Goal: Task Accomplishment & Management: Manage account settings

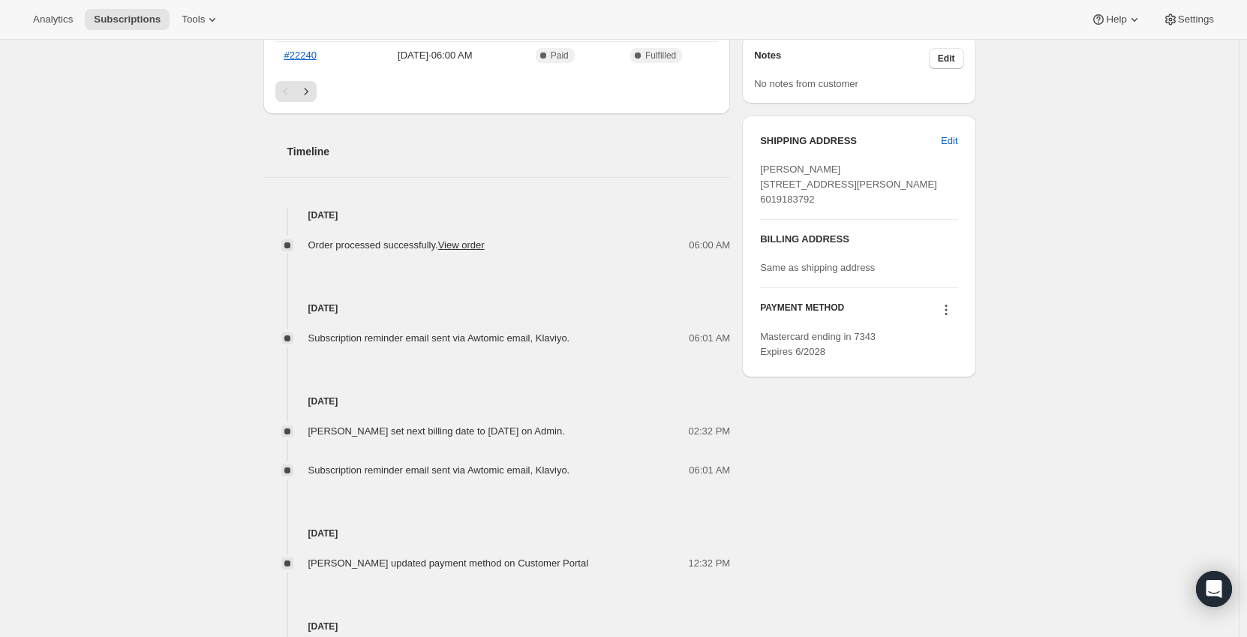
scroll to position [525, 0]
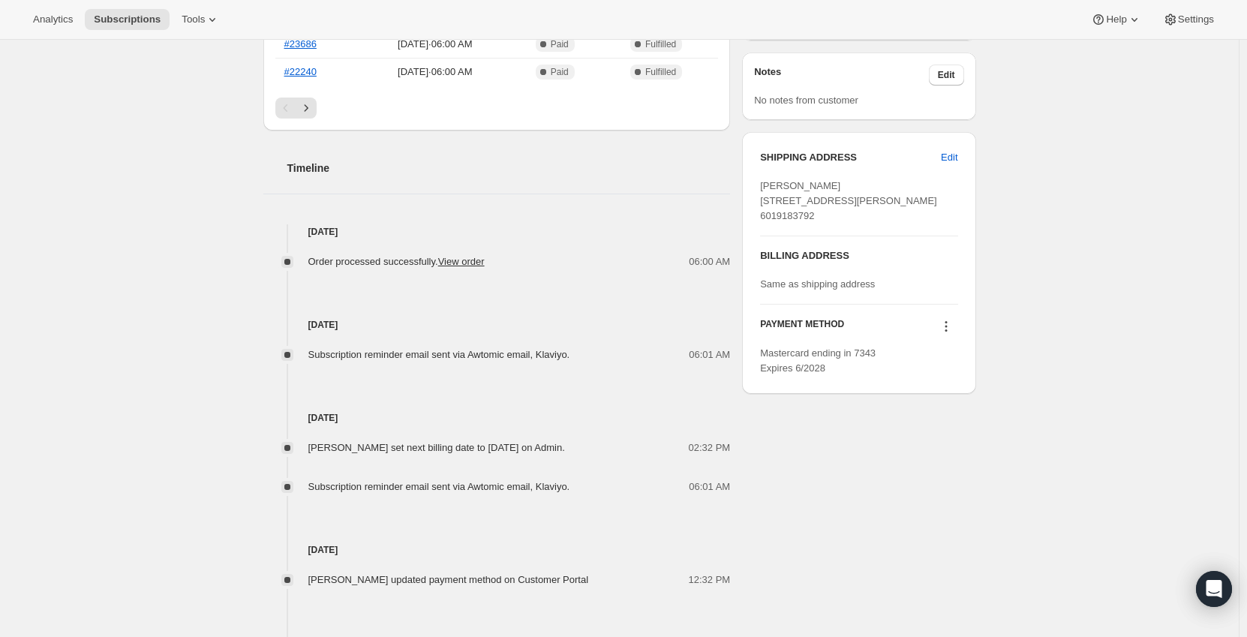
click at [945, 334] on icon at bounding box center [946, 326] width 15 height 15
click at [1049, 348] on div "Subscription #17783193911. This page is ready Subscription #17783193911 Success…" at bounding box center [619, 143] width 1239 height 1257
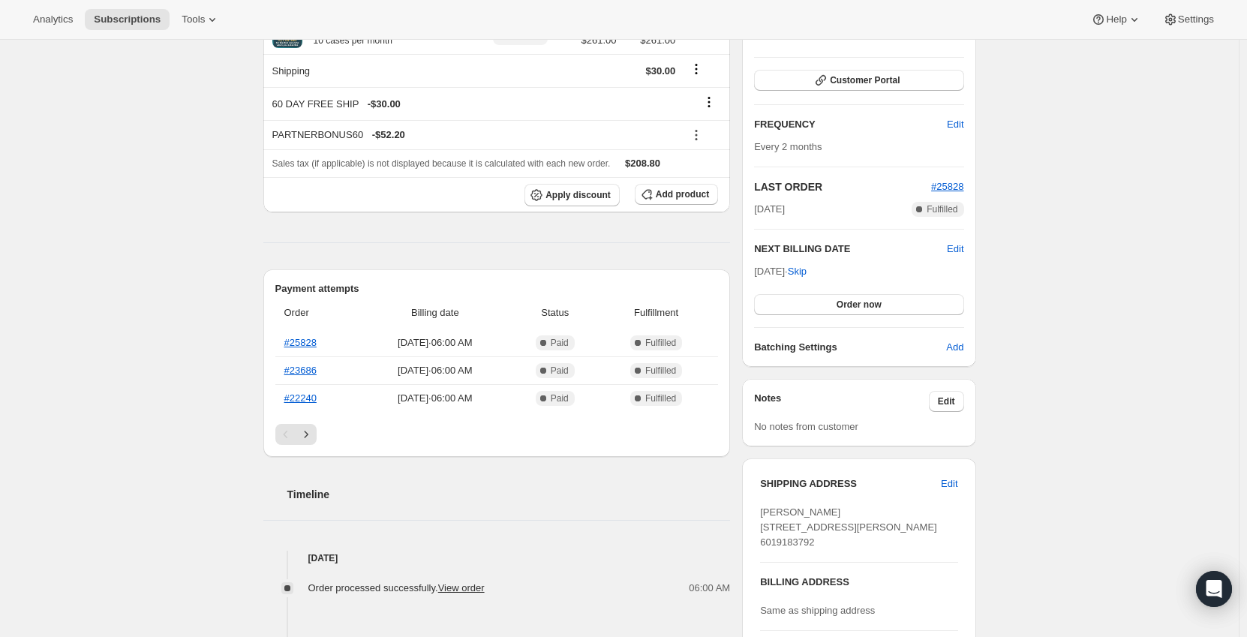
scroll to position [450, 0]
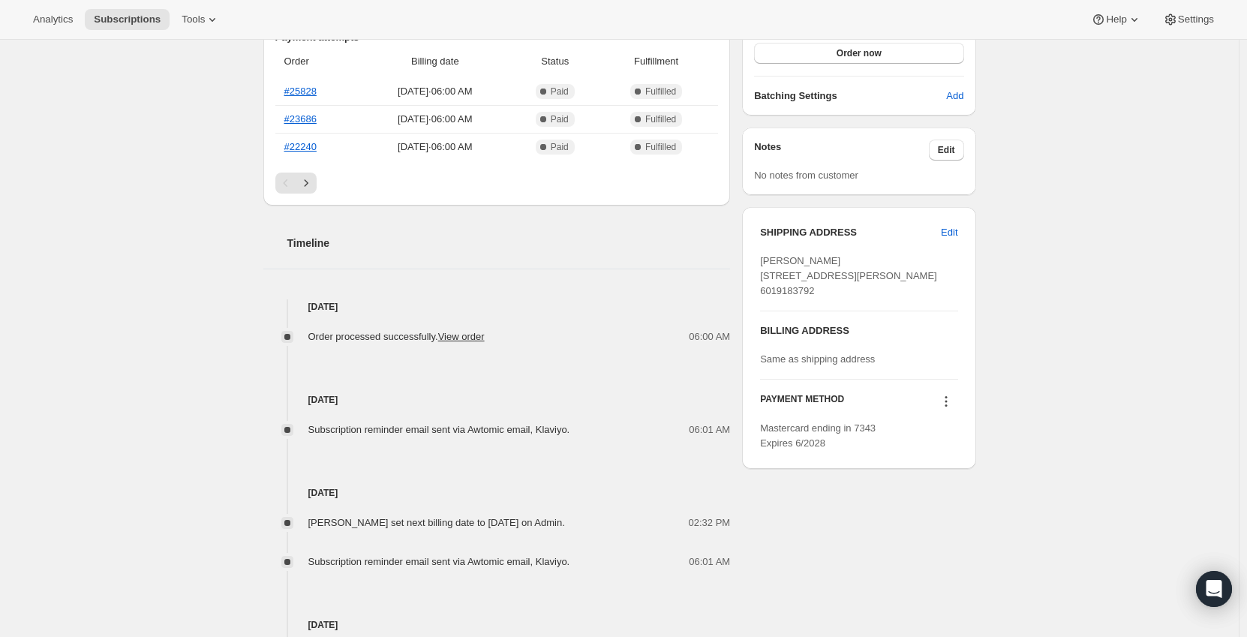
click at [952, 409] on icon at bounding box center [946, 401] width 15 height 15
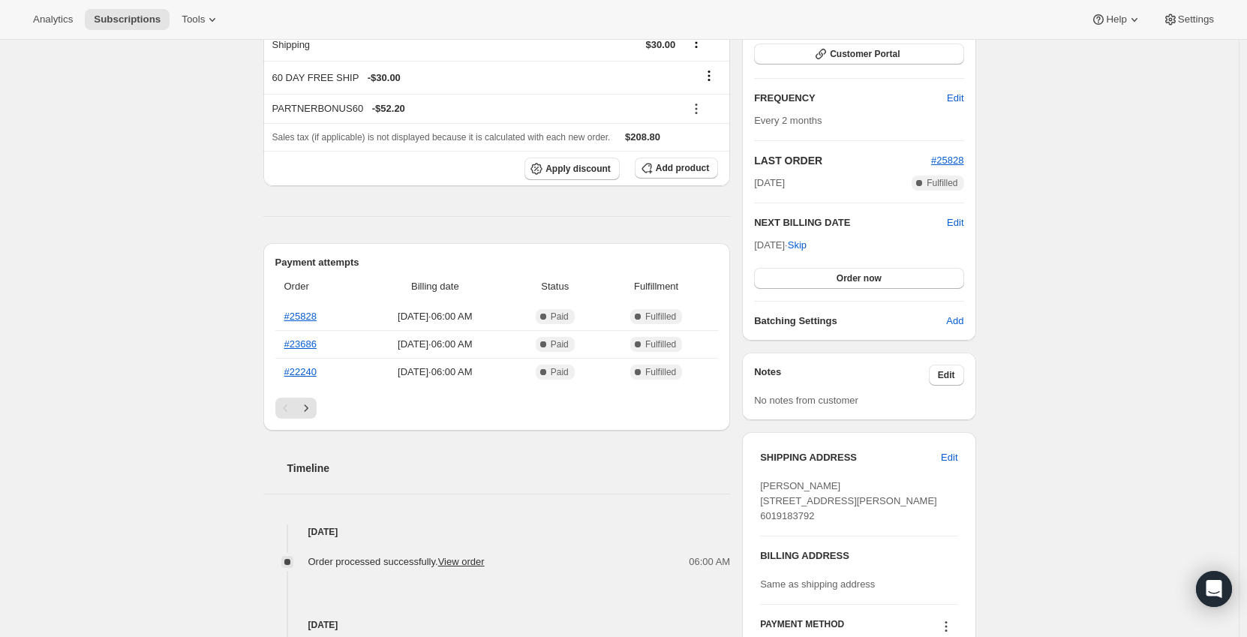
scroll to position [525, 0]
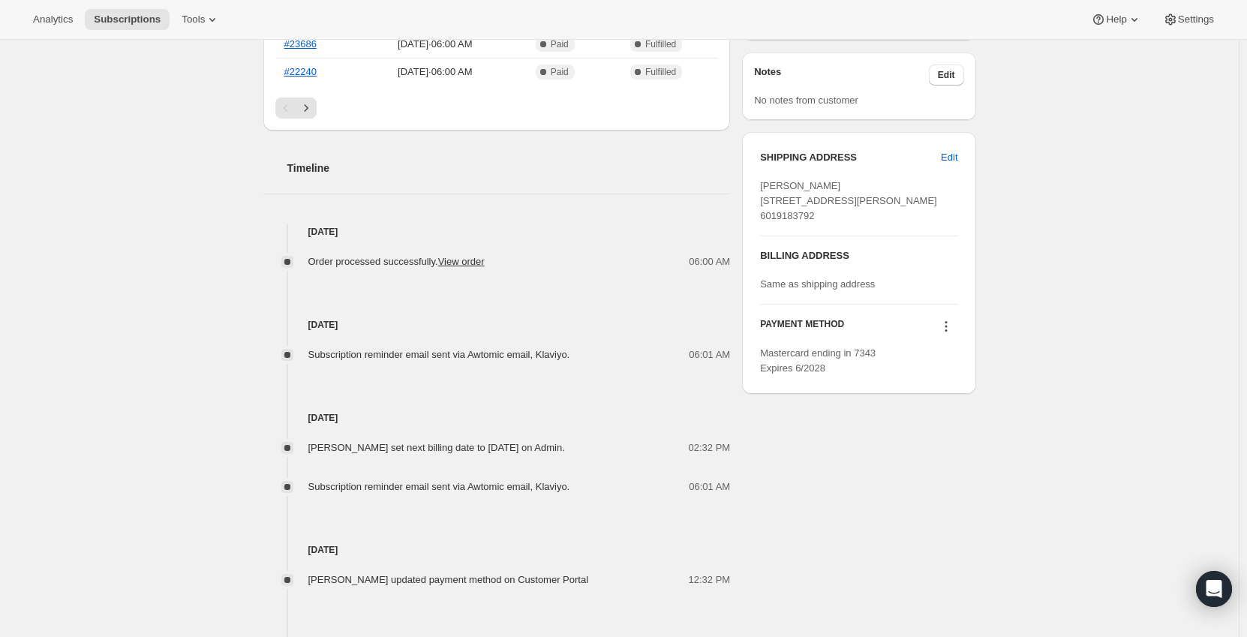
click at [952, 334] on icon at bounding box center [946, 326] width 15 height 15
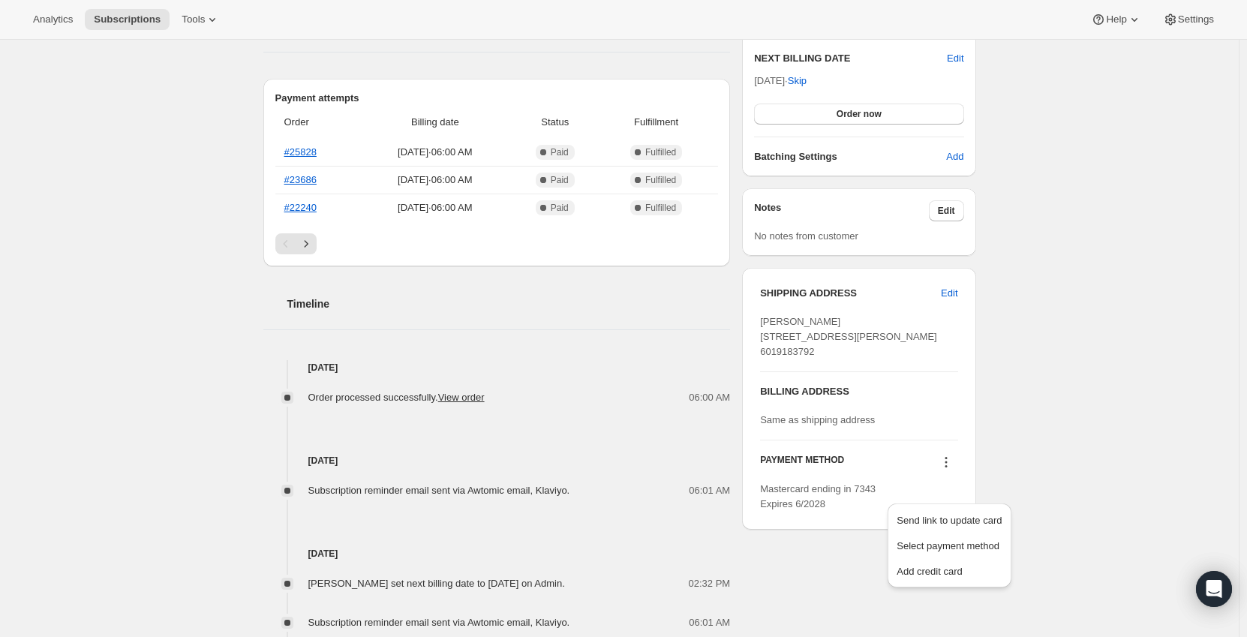
scroll to position [225, 0]
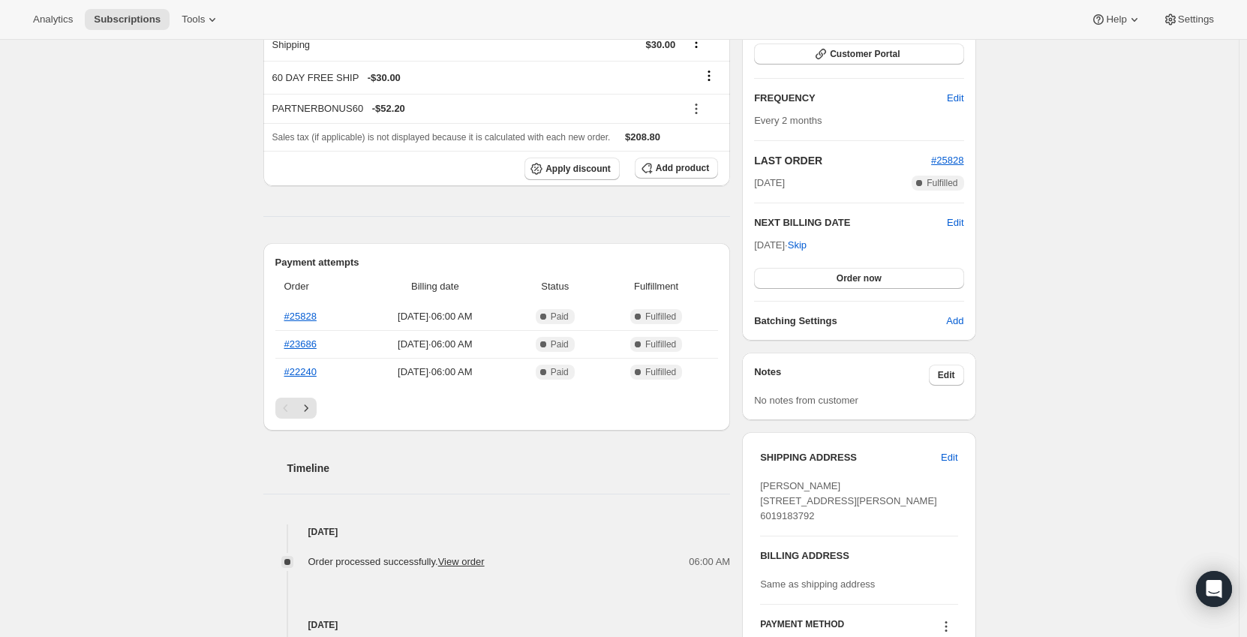
click at [1050, 317] on div "Subscription #17783193911. This page is ready Subscription #17783193911 Success…" at bounding box center [619, 443] width 1239 height 1257
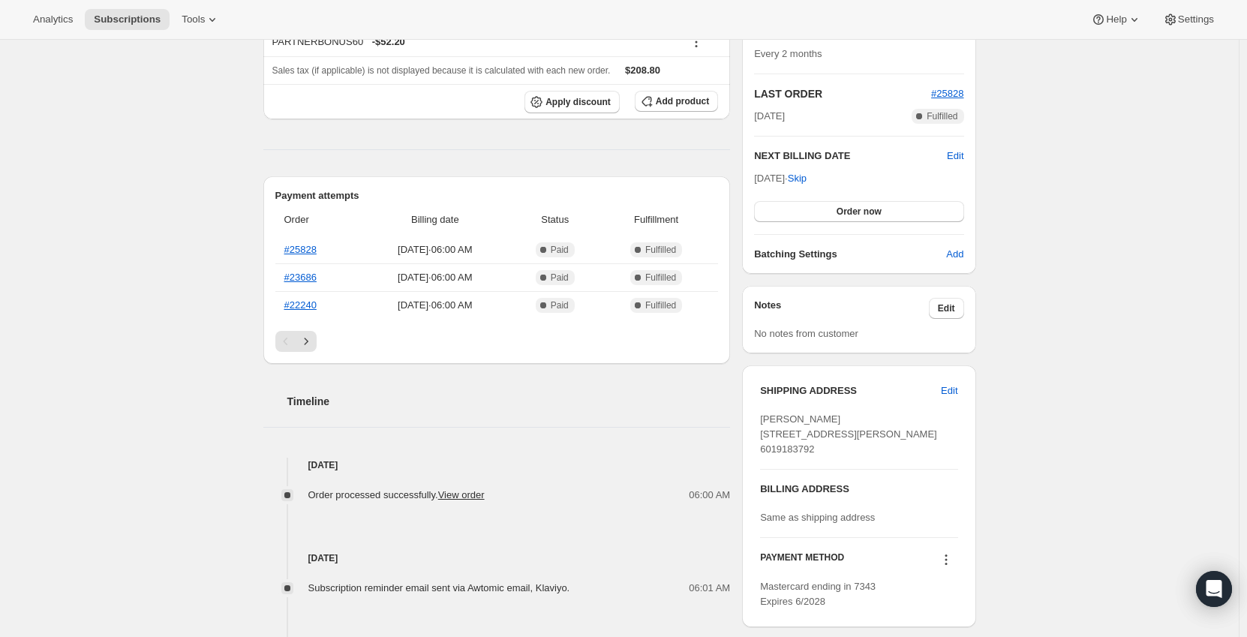
scroll to position [375, 0]
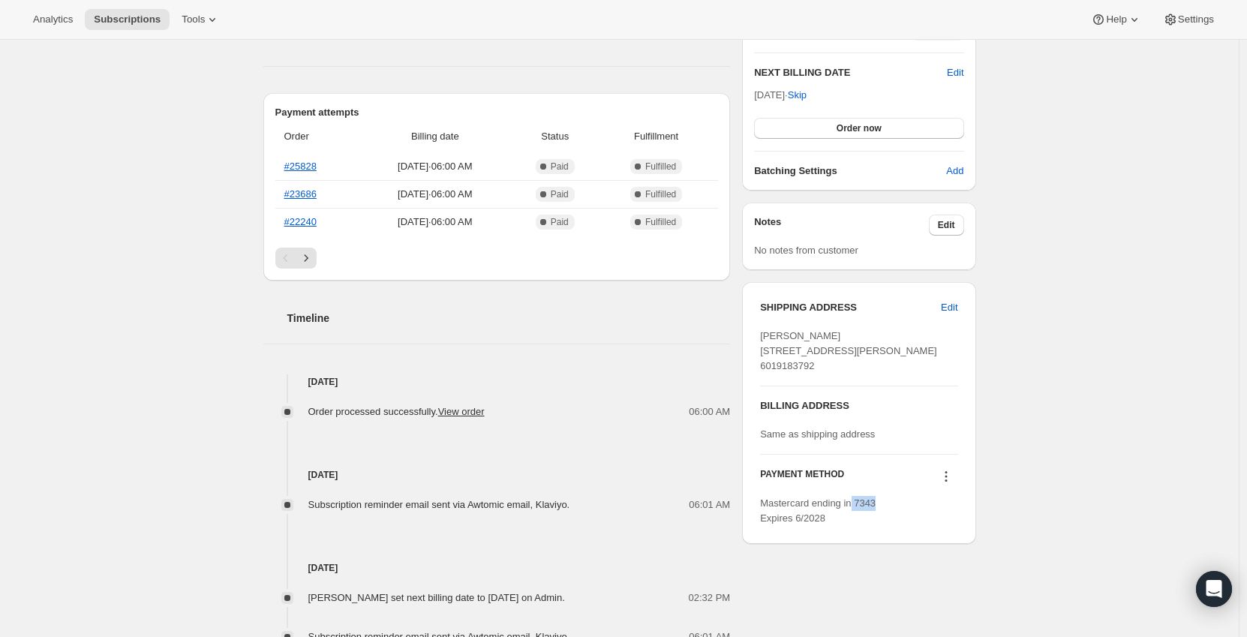
drag, startPoint x: 885, startPoint y: 533, endPoint x: 856, endPoint y: 528, distance: 29.0
click at [856, 526] on div "Mastercard ending in 7343 Expires 6/2028" at bounding box center [858, 511] width 197 height 30
click at [882, 526] on div "Mastercard ending in 7343 Expires 6/2028" at bounding box center [858, 511] width 197 height 30
drag, startPoint x: 876, startPoint y: 535, endPoint x: 858, endPoint y: 532, distance: 19.0
click at [858, 526] on div "Mastercard ending in 7343 Expires 6/2028" at bounding box center [858, 511] width 197 height 30
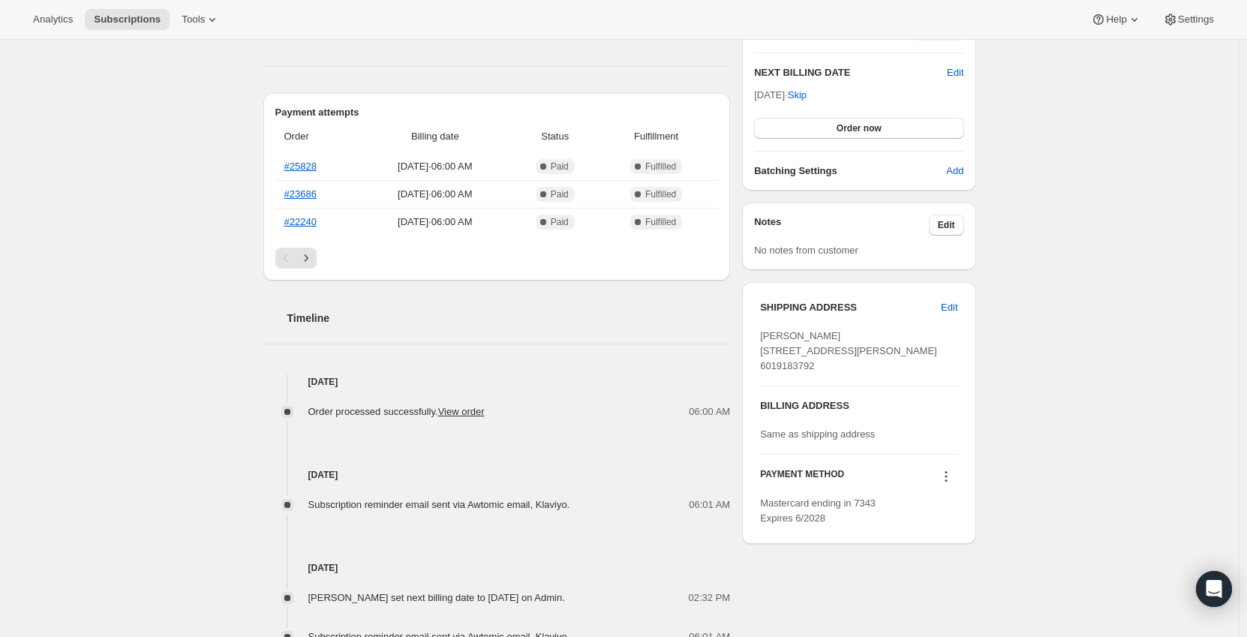
click at [1019, 496] on div "Subscription #17783193911. This page is ready Subscription #17783193911 Success…" at bounding box center [619, 293] width 1239 height 1257
drag, startPoint x: 856, startPoint y: 531, endPoint x: 872, endPoint y: 530, distance: 15.8
click at [872, 524] on span "Mastercard ending in 7343 Expires 6/2028" at bounding box center [818, 510] width 116 height 26
click at [1067, 506] on div "Subscription #17783193911. This page is ready Subscription #17783193911 Success…" at bounding box center [619, 293] width 1239 height 1257
drag, startPoint x: 858, startPoint y: 530, endPoint x: 879, endPoint y: 531, distance: 20.3
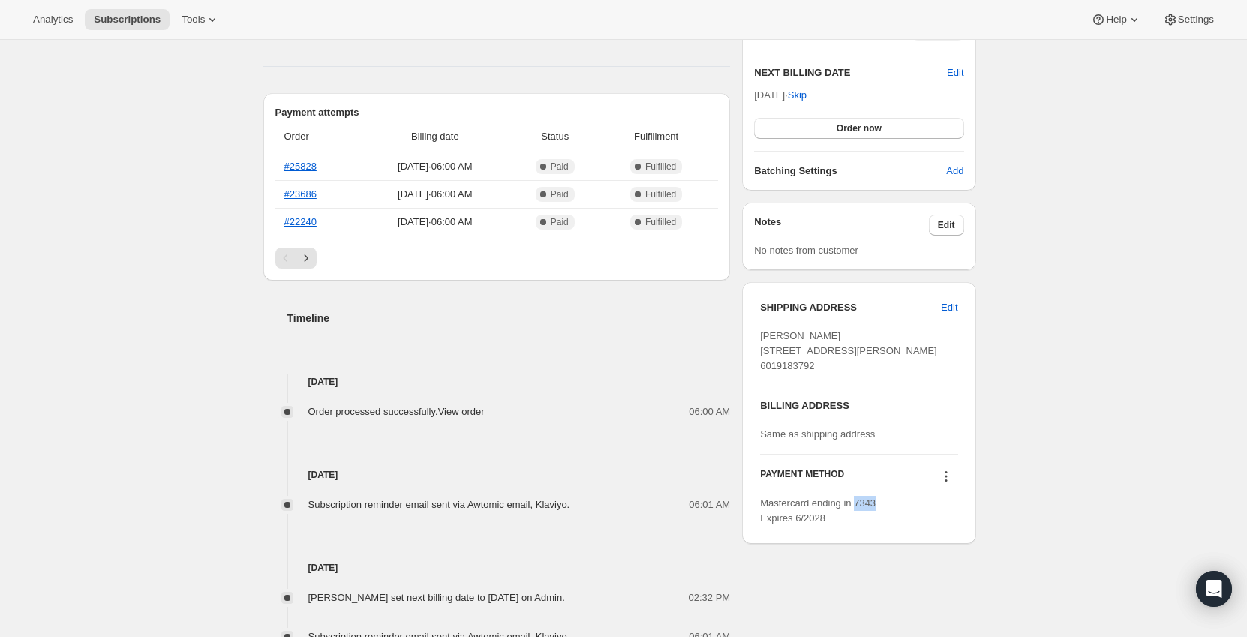
click at [876, 524] on span "Mastercard ending in 7343 Expires 6/2028" at bounding box center [818, 510] width 116 height 26
click at [1014, 507] on div "Subscription #17783193911. This page is ready Subscription #17783193911 Success…" at bounding box center [619, 293] width 1239 height 1257
drag, startPoint x: 859, startPoint y: 533, endPoint x: 878, endPoint y: 533, distance: 18.8
click at [876, 524] on span "Mastercard ending in 7343 Expires 6/2028" at bounding box center [818, 510] width 116 height 26
click at [1037, 500] on div "Subscription #17783193911. This page is ready Subscription #17783193911 Success…" at bounding box center [619, 293] width 1239 height 1257
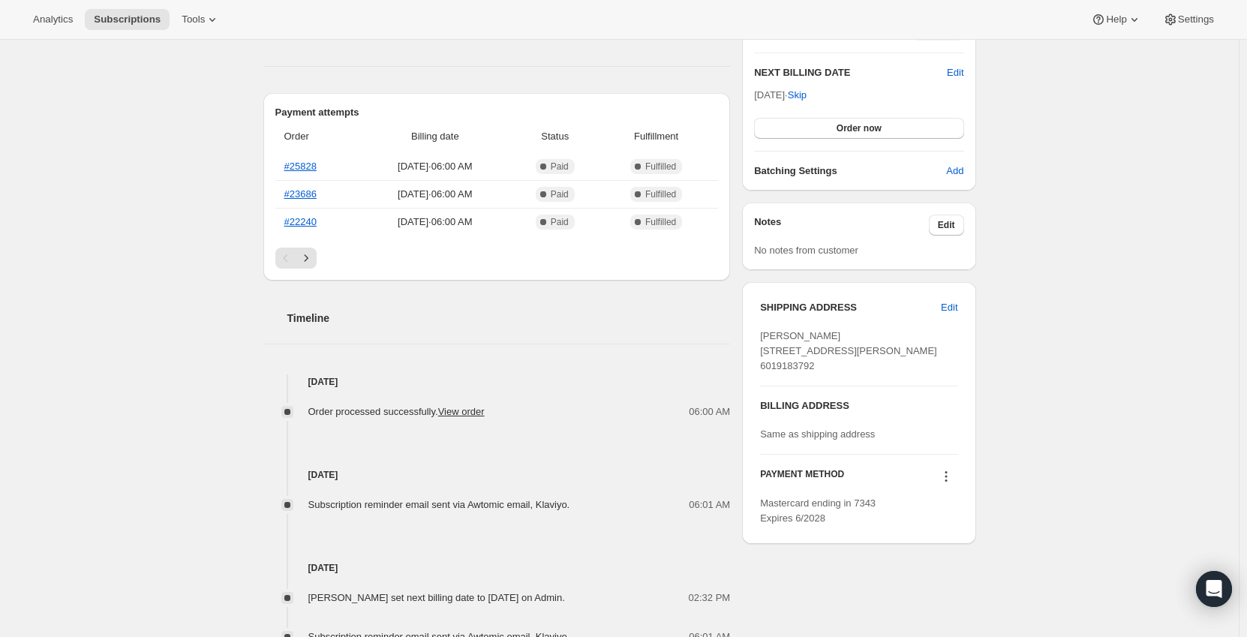
click at [945, 484] on icon at bounding box center [946, 476] width 15 height 15
click at [951, 532] on span "Send link to update card" at bounding box center [949, 534] width 105 height 11
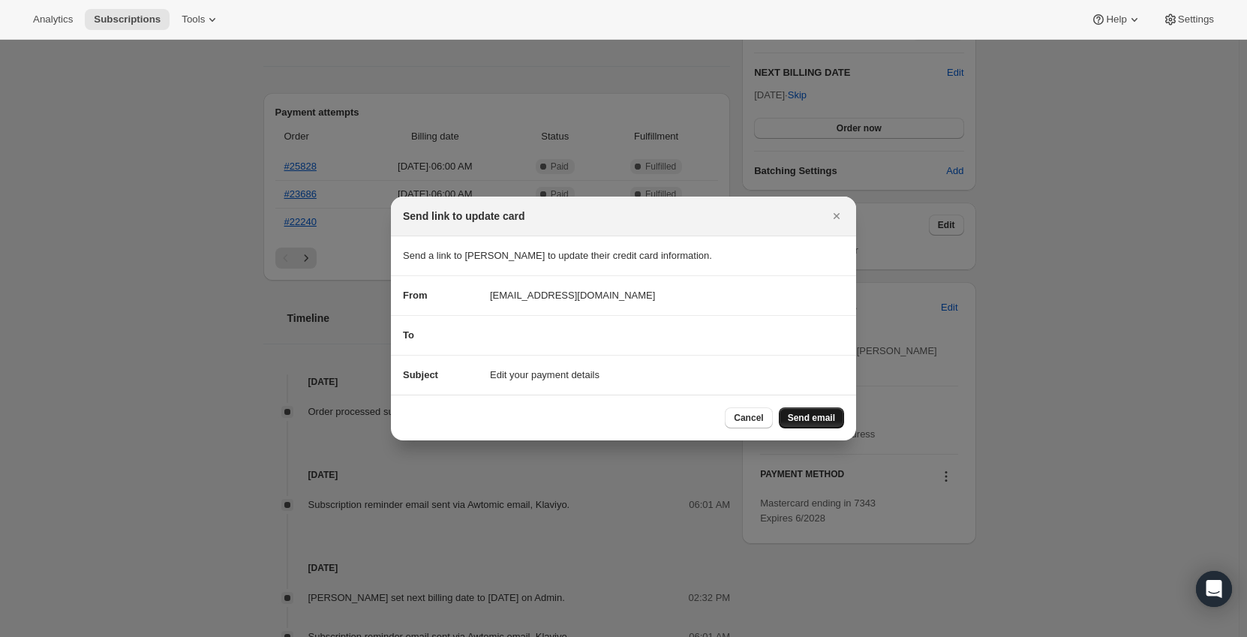
click at [818, 416] on span "Send email" at bounding box center [811, 418] width 47 height 12
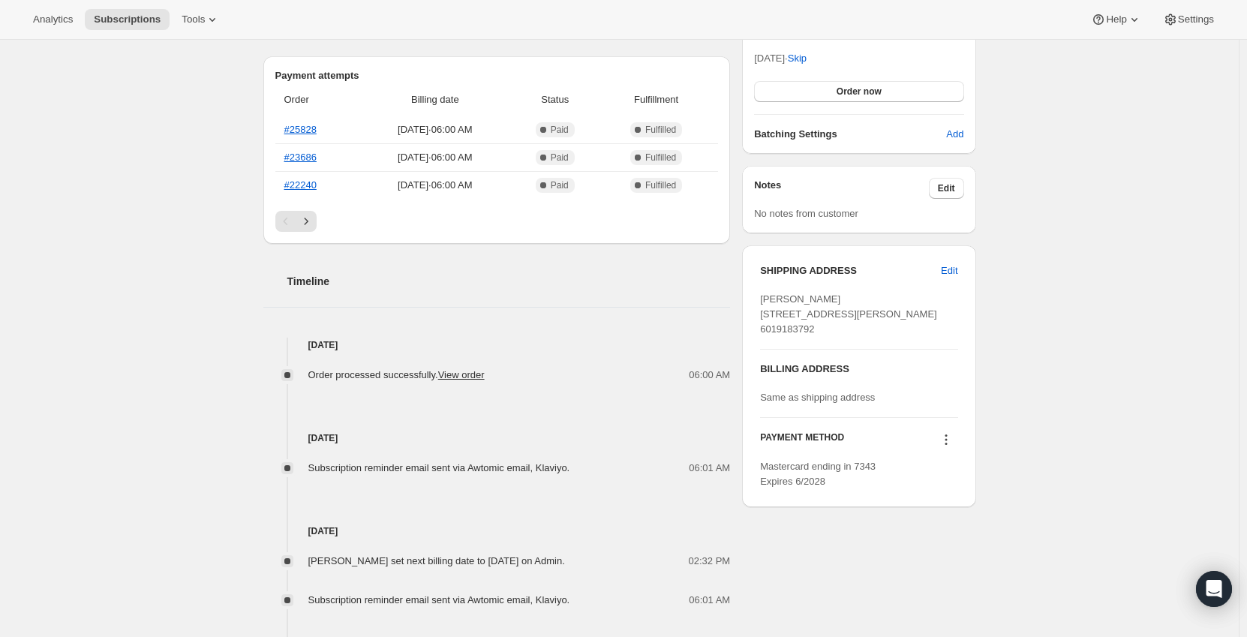
scroll to position [600, 0]
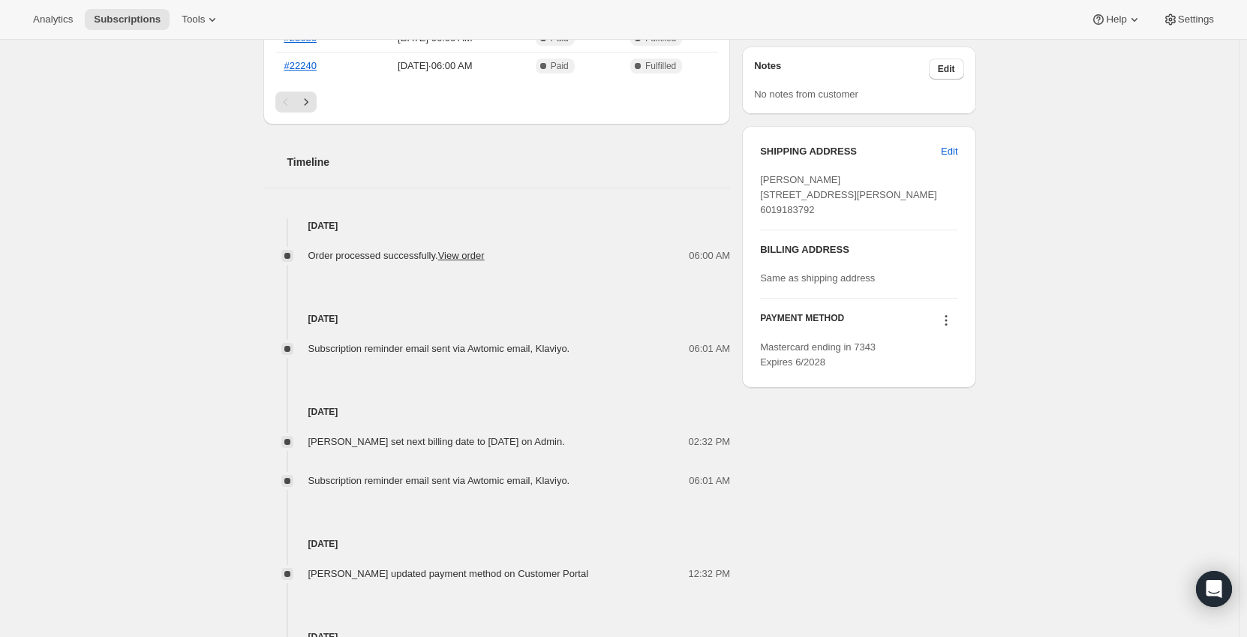
click at [953, 328] on icon at bounding box center [946, 320] width 15 height 15
click at [948, 374] on span "Send link to update card" at bounding box center [949, 378] width 105 height 11
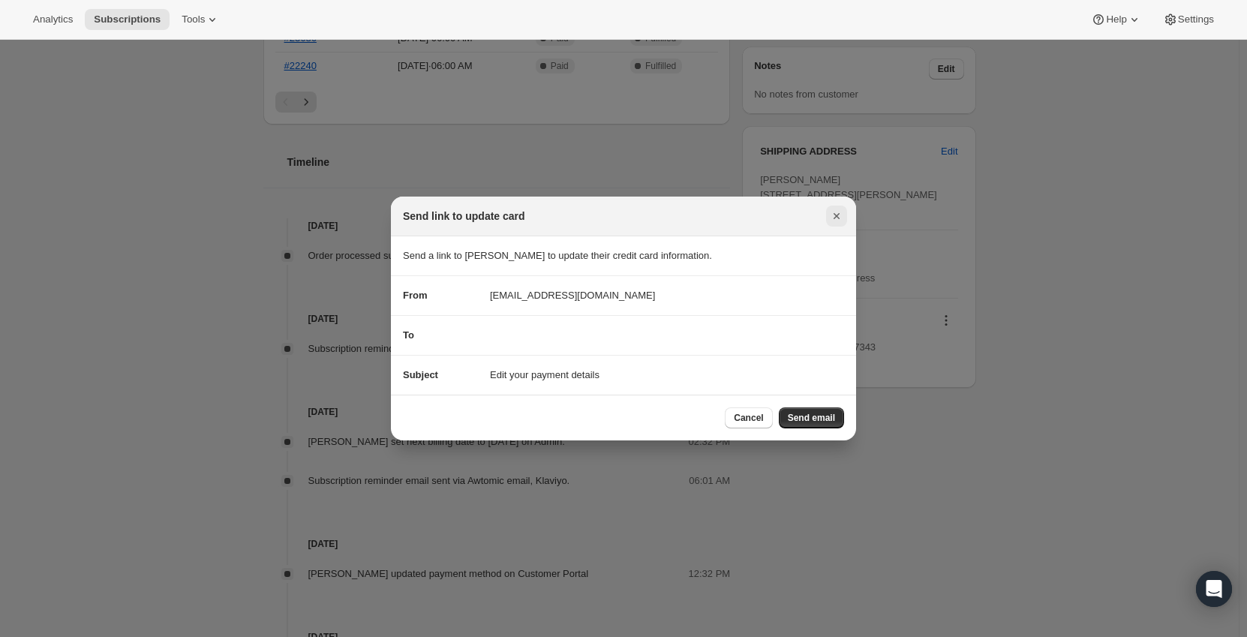
click at [837, 221] on icon "Close" at bounding box center [836, 216] width 15 height 15
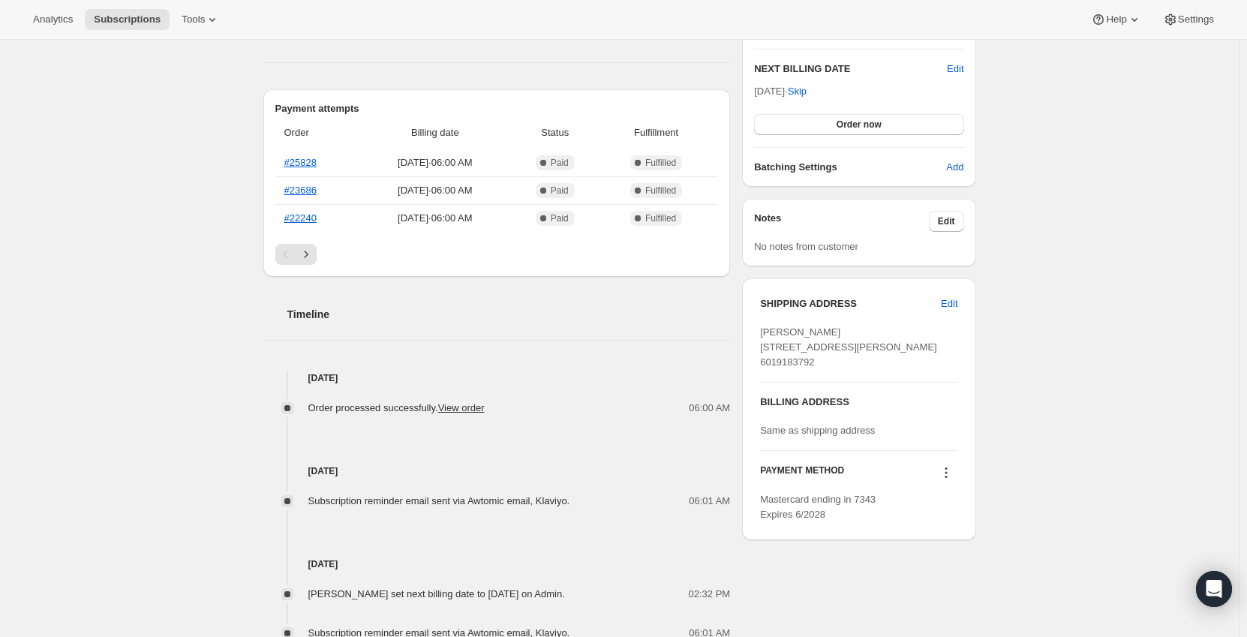
scroll to position [450, 0]
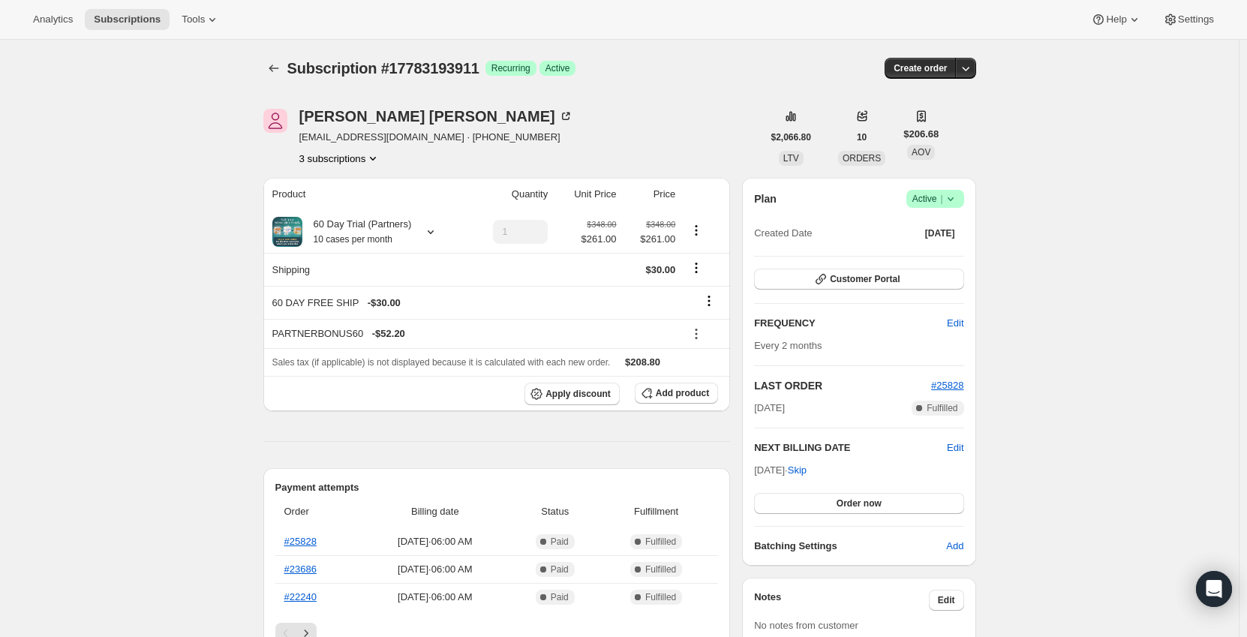
click at [363, 156] on button "3 subscriptions" at bounding box center [340, 158] width 82 height 15
click at [350, 207] on span "16045736247" at bounding box center [322, 211] width 60 height 11
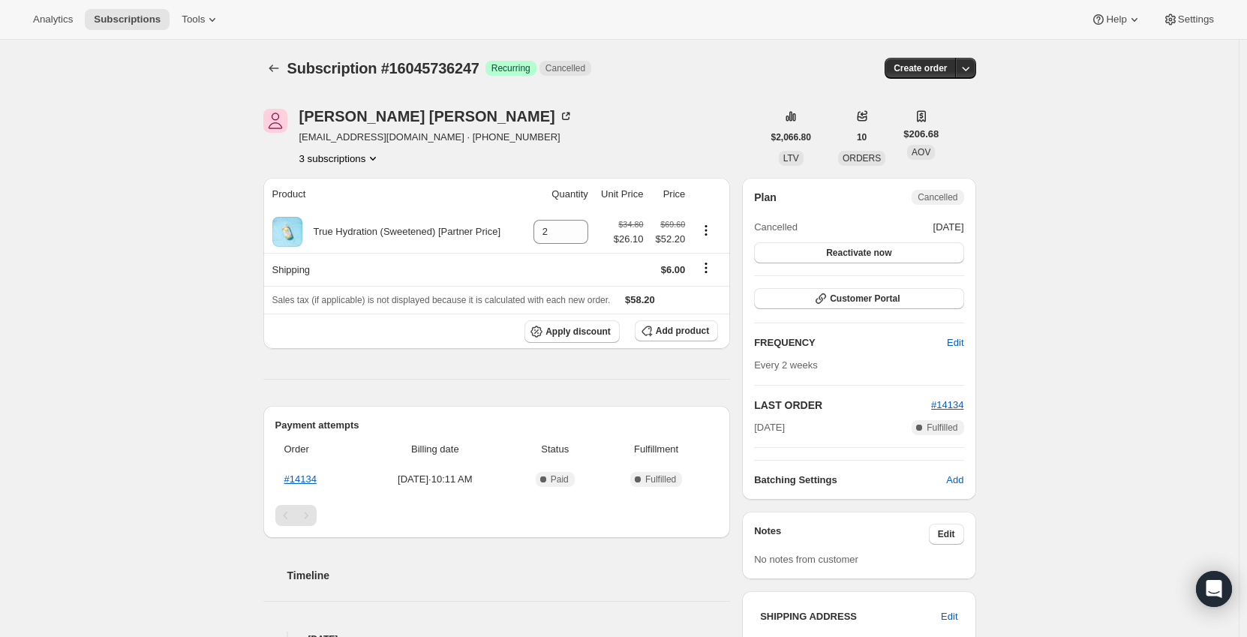
click at [365, 155] on button "3 subscriptions" at bounding box center [340, 158] width 82 height 15
click at [359, 198] on ul "16045703479 16045736247 Info Current 17783193911" at bounding box center [343, 211] width 113 height 75
click at [362, 191] on span "16045703479" at bounding box center [344, 186] width 104 height 15
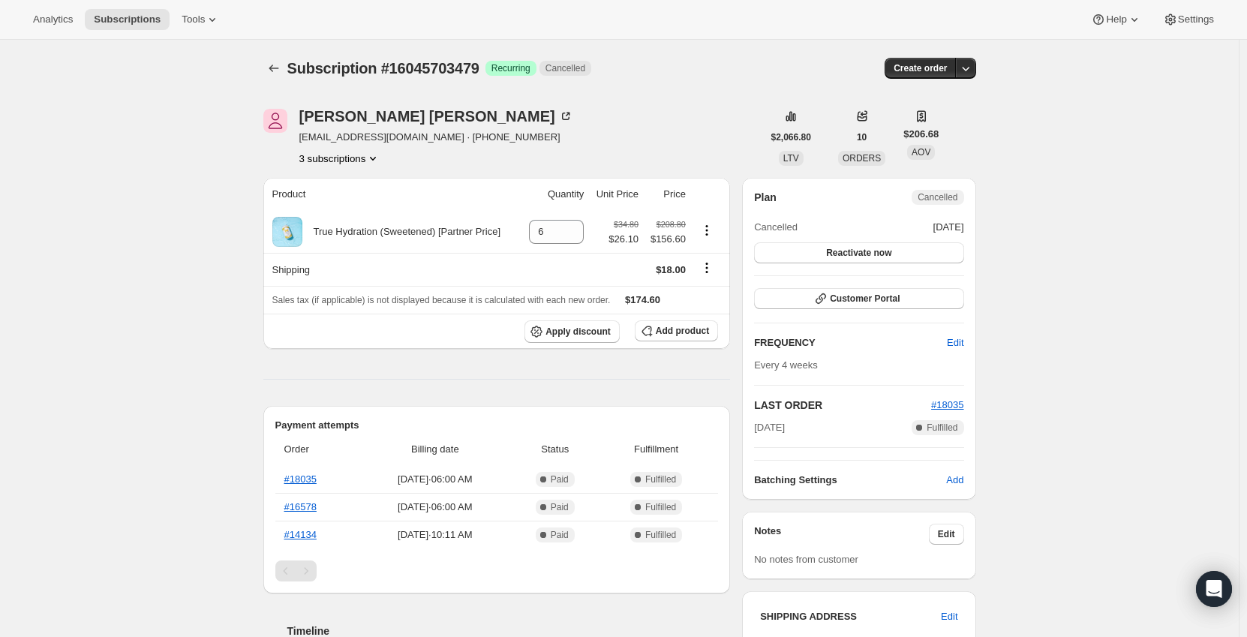
click at [369, 159] on icon "Product actions" at bounding box center [372, 158] width 15 height 15
click at [352, 235] on span "17783193911" at bounding box center [344, 237] width 104 height 15
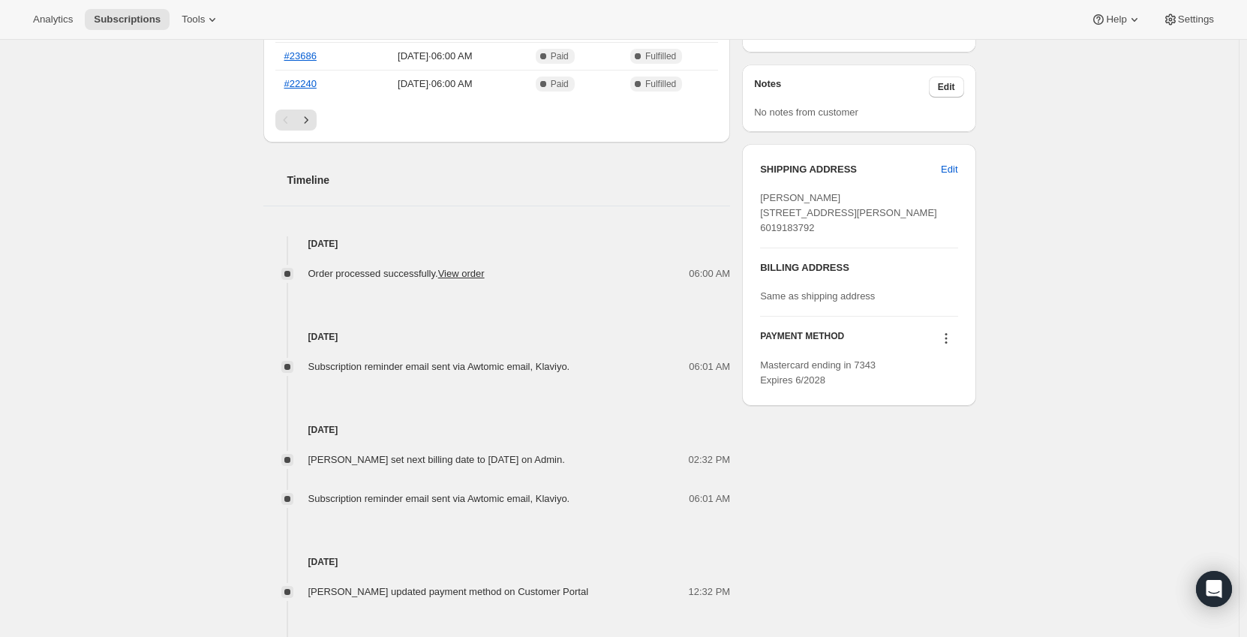
scroll to position [359, 0]
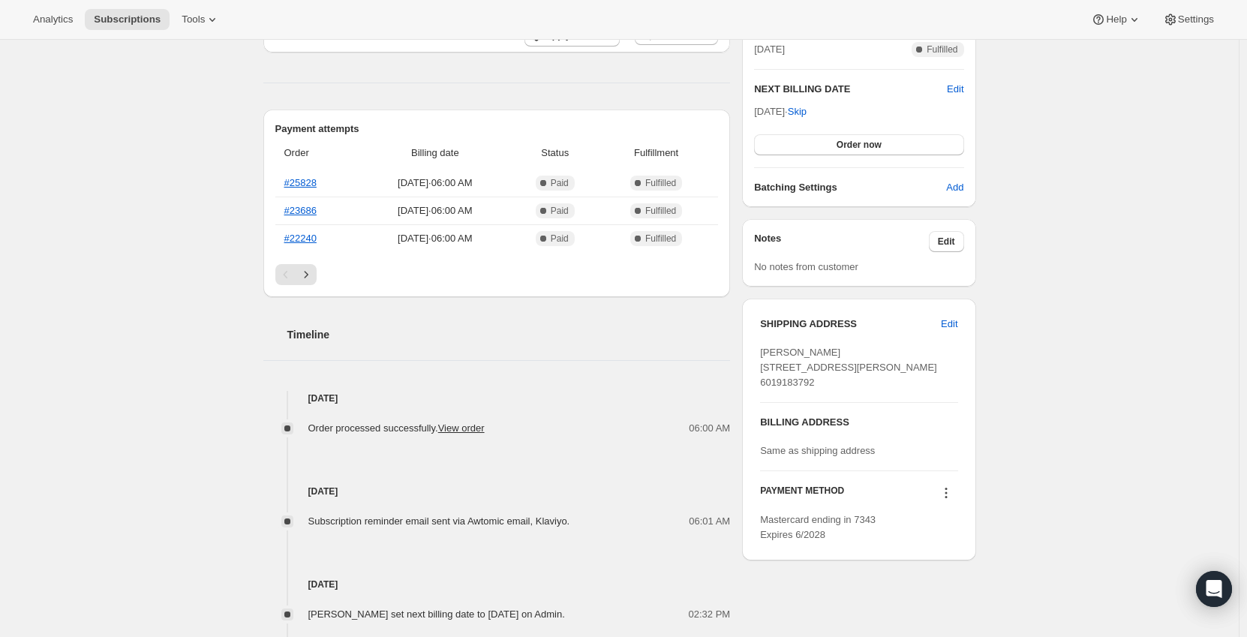
click at [951, 500] on icon at bounding box center [946, 492] width 15 height 15
click at [1029, 478] on div "Subscription #17783193911. This page is ready Subscription #17783193911 Success…" at bounding box center [619, 309] width 1239 height 1257
click at [947, 490] on icon at bounding box center [946, 489] width 2 height 2
drag, startPoint x: 811, startPoint y: 546, endPoint x: 756, endPoint y: 545, distance: 54.8
click at [756, 545] on div "SHIPPING ADDRESS Edit Travis Reeves 109 Sugar Maple Lane Madison MS, 39110 Unit…" at bounding box center [858, 430] width 233 height 262
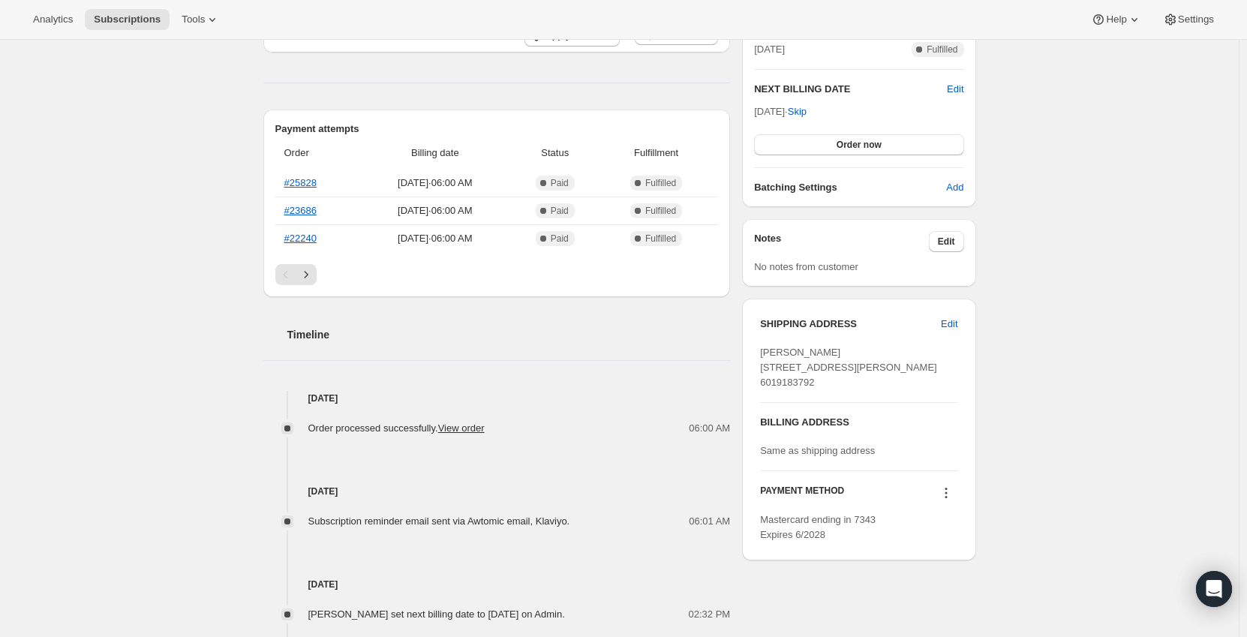
click at [1180, 469] on div "Subscription #17783193911. This page is ready Subscription #17783193911 Success…" at bounding box center [619, 309] width 1239 height 1257
click at [962, 520] on div "SHIPPING ADDRESS Edit Travis Reeves 109 Sugar Maple Lane Madison MS, 39110 Unit…" at bounding box center [858, 430] width 233 height 262
click at [947, 494] on icon at bounding box center [946, 493] width 2 height 2
click at [963, 574] on span "Select payment method" at bounding box center [948, 576] width 103 height 11
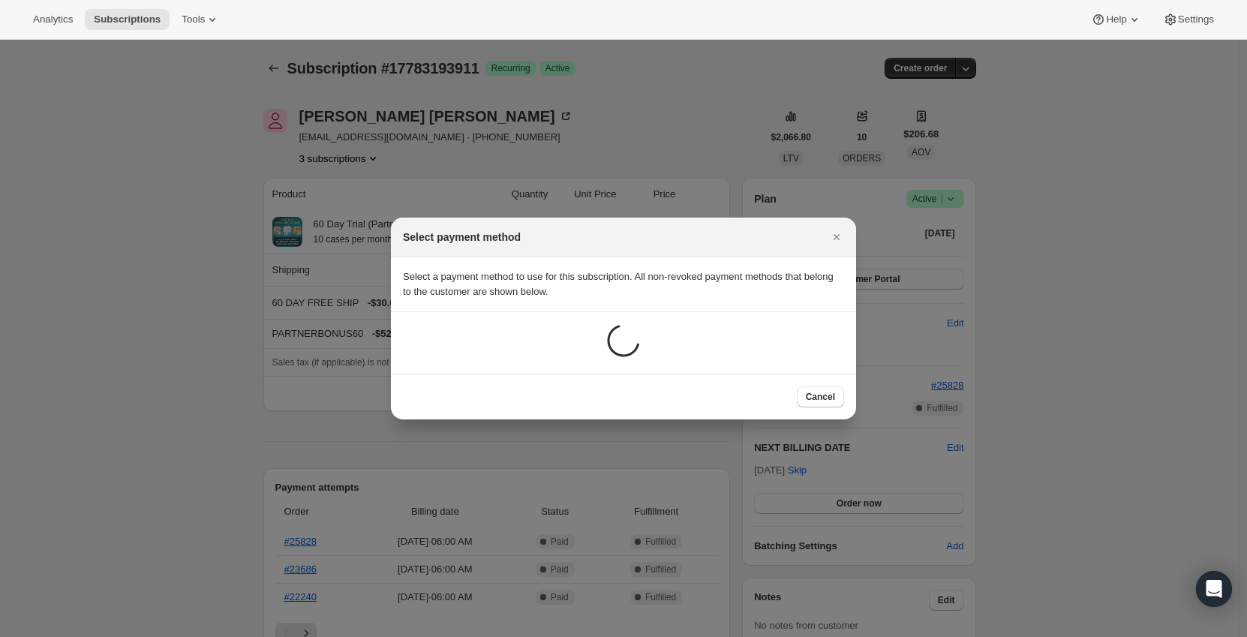
scroll to position [0, 0]
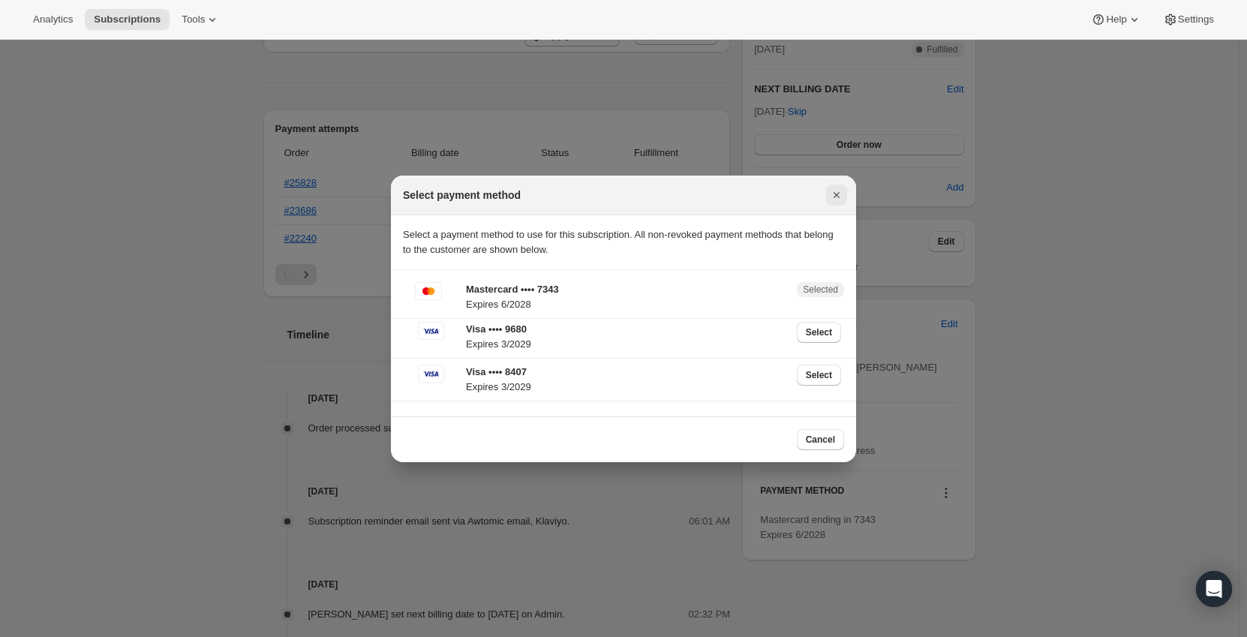
click at [834, 197] on icon "Close" at bounding box center [837, 195] width 6 height 6
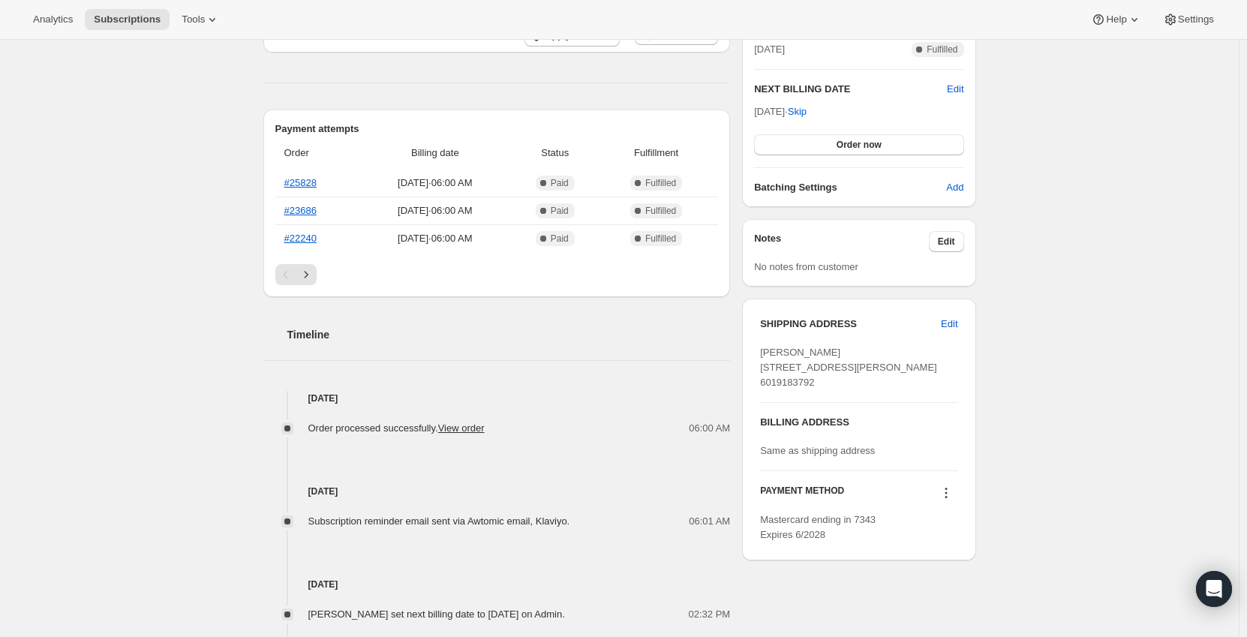
click at [952, 500] on icon at bounding box center [946, 492] width 15 height 15
click at [945, 602] on span "Add credit card" at bounding box center [929, 601] width 65 height 11
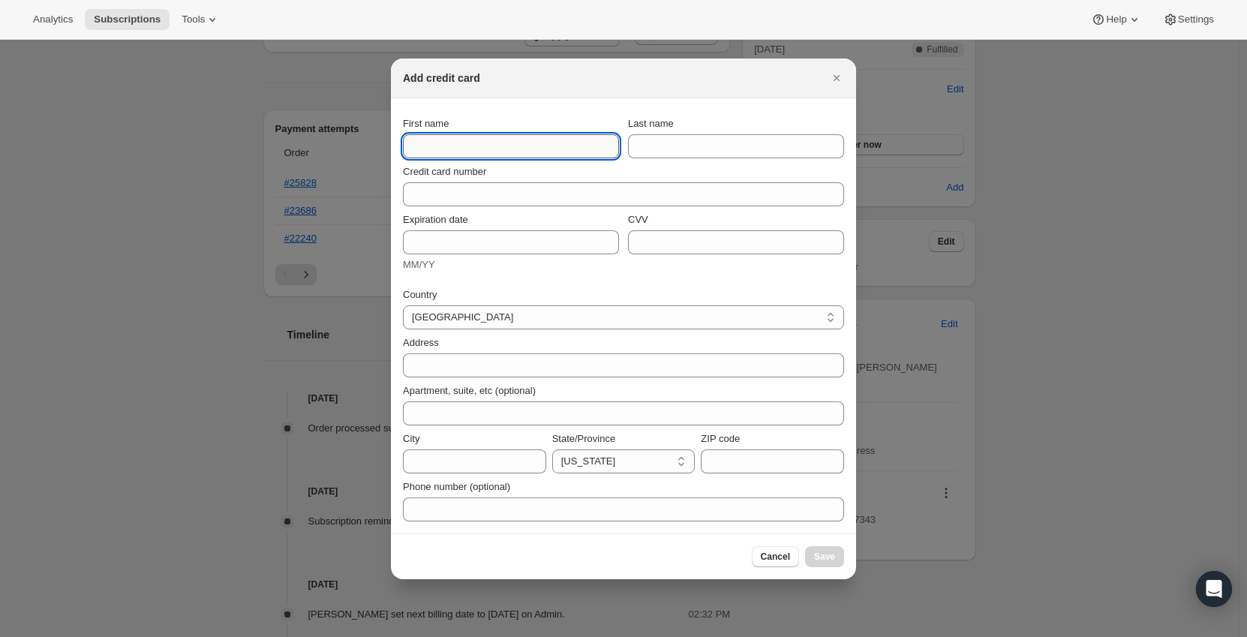
click at [503, 140] on input "First name" at bounding box center [511, 146] width 216 height 24
click at [842, 77] on button "Close" at bounding box center [836, 78] width 21 height 21
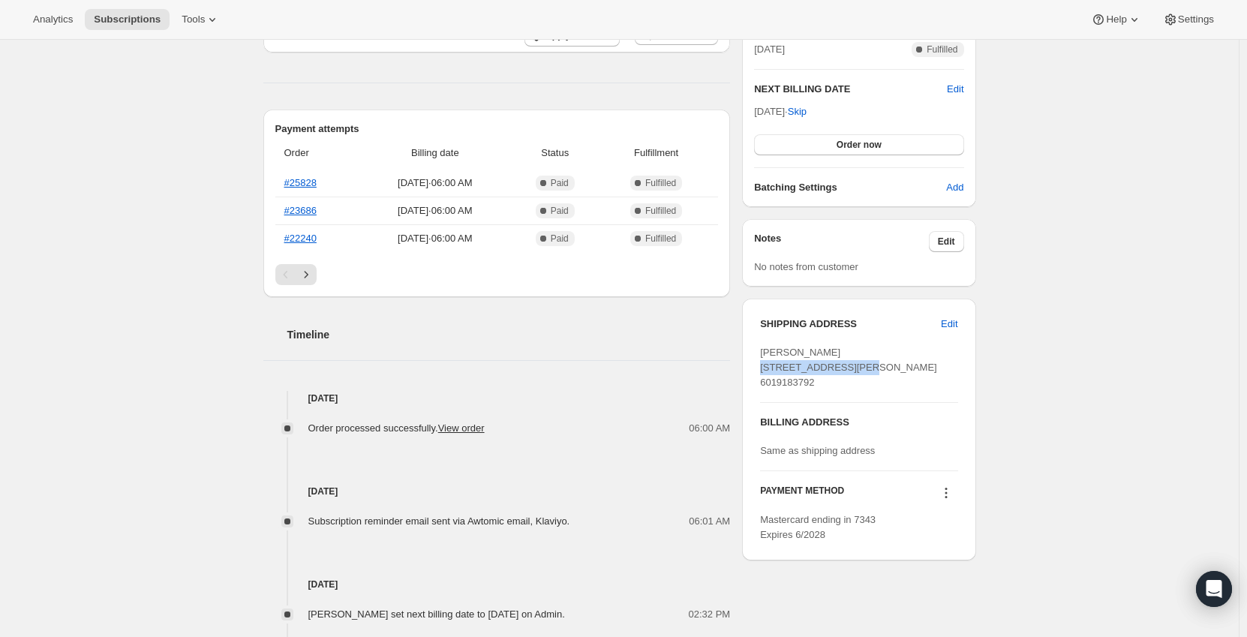
drag, startPoint x: 860, startPoint y: 367, endPoint x: 752, endPoint y: 368, distance: 108.0
click at [752, 368] on div "SHIPPING ADDRESS Edit Travis Reeves 109 Sugar Maple Lane Madison MS, 39110 Unit…" at bounding box center [858, 430] width 233 height 262
copy span "109 Sugar Maple Lane"
drag, startPoint x: 818, startPoint y: 382, endPoint x: 805, endPoint y: 380, distance: 12.8
click at [805, 380] on span "[PERSON_NAME] [STREET_ADDRESS][PERSON_NAME] 6019183792" at bounding box center [848, 367] width 177 height 41
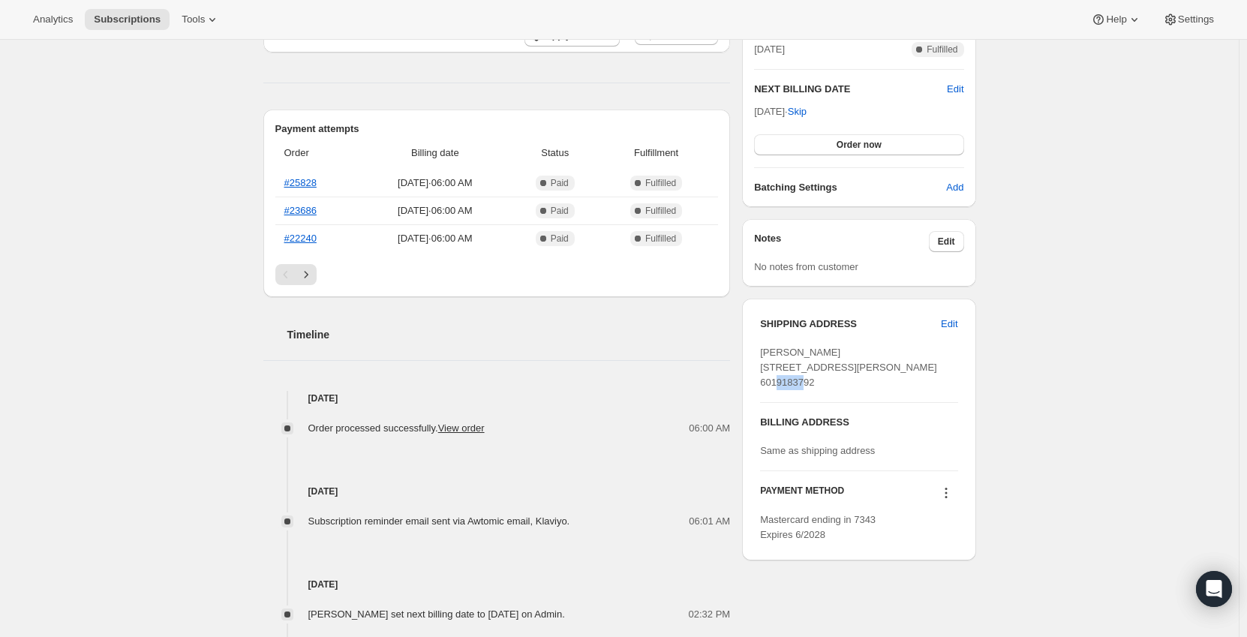
drag, startPoint x: 823, startPoint y: 383, endPoint x: 849, endPoint y: 380, distance: 26.4
click at [849, 380] on div "[PERSON_NAME] [STREET_ADDRESS][PERSON_NAME] 6019183792" at bounding box center [858, 367] width 197 height 45
click at [947, 498] on icon at bounding box center [946, 497] width 2 height 2
click at [952, 596] on span "Add credit card" at bounding box center [929, 601] width 65 height 11
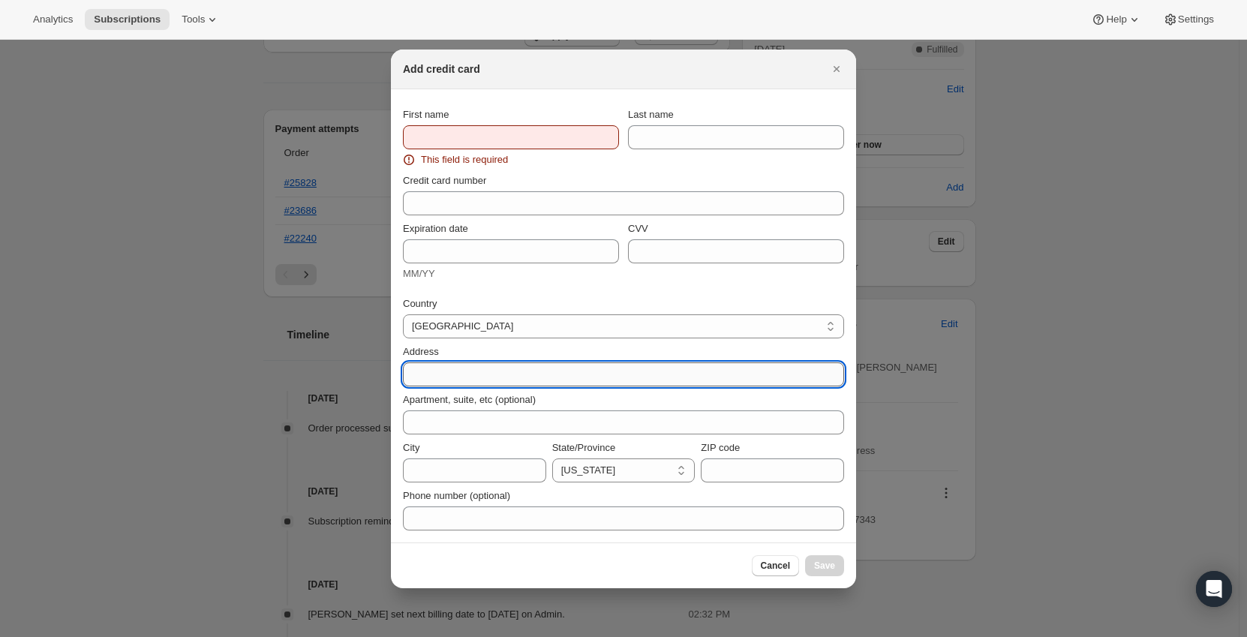
click at [437, 377] on input "Address" at bounding box center [623, 374] width 441 height 24
paste input "109 Sugar Maple Lane"
type input "109 Sugar Maple Lane"
click at [646, 471] on select "Alabama Alaska American Samoa Arizona Arkansas California Colorado Connecticut …" at bounding box center [623, 470] width 143 height 24
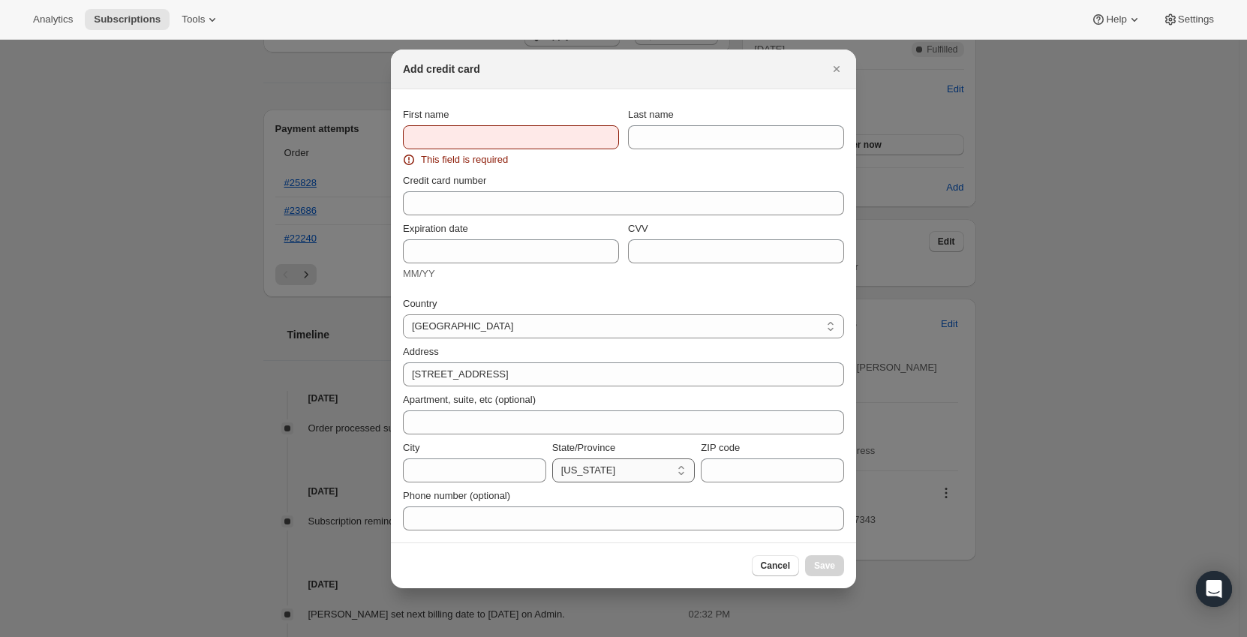
select select "MS"
click at [552, 458] on select "Alabama Alaska American Samoa Arizona Arkansas California Colorado Connecticut …" at bounding box center [623, 470] width 143 height 24
click at [743, 467] on input "ZIP code" at bounding box center [772, 470] width 143 height 24
type input "39110"
click at [503, 470] on input "City" at bounding box center [474, 470] width 143 height 24
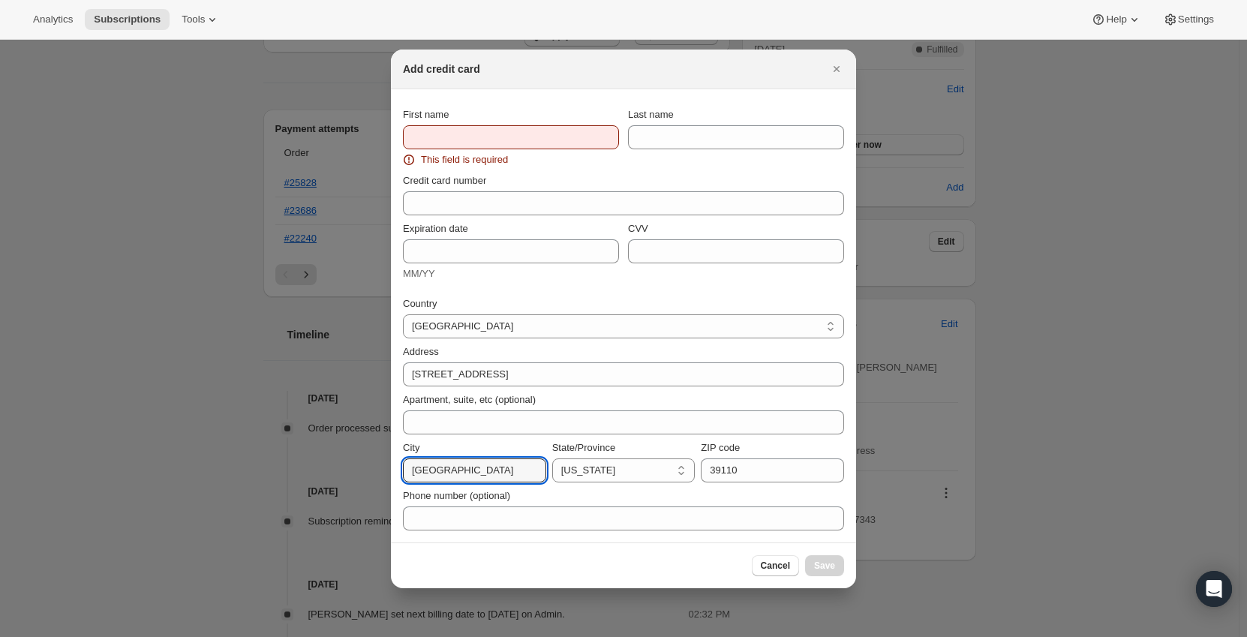
type input "Madison"
click at [485, 144] on input "First name" at bounding box center [511, 137] width 216 height 24
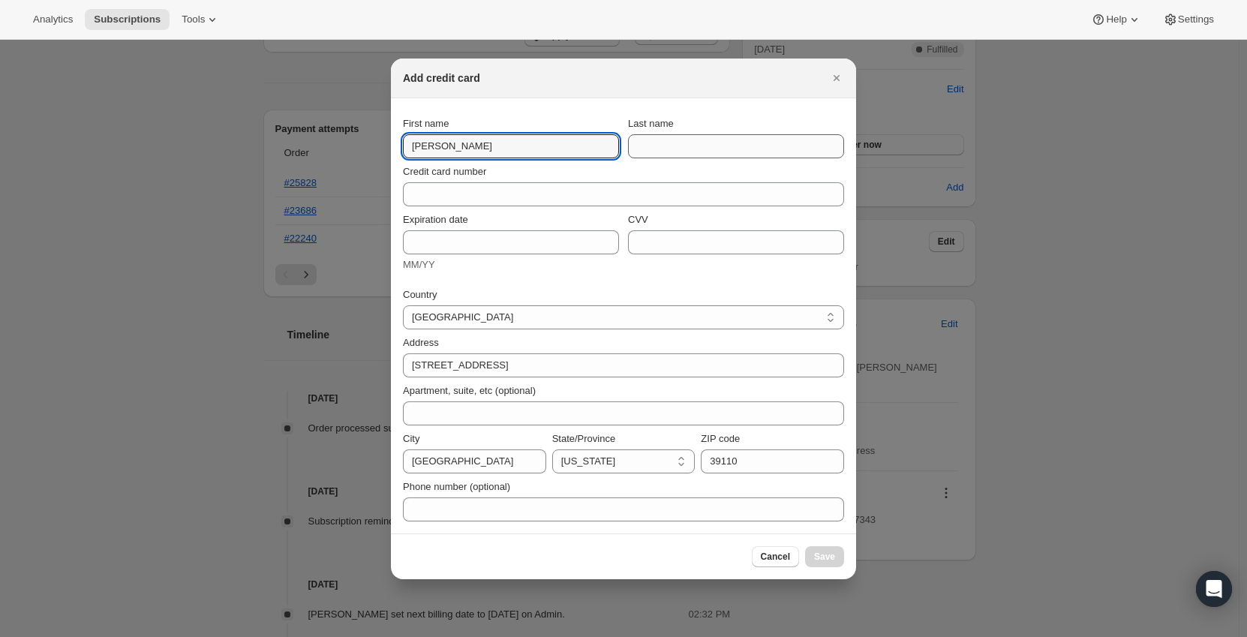
type input "[PERSON_NAME]"
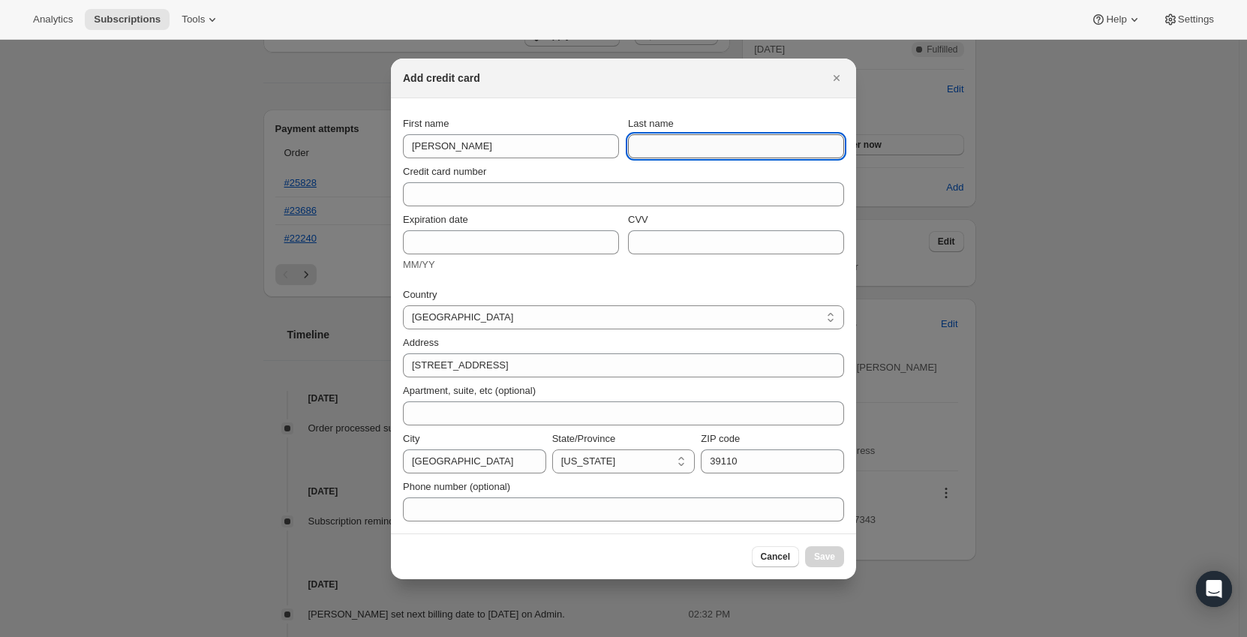
click at [662, 144] on input "Last name" at bounding box center [736, 146] width 216 height 24
type input "[PERSON_NAME]"
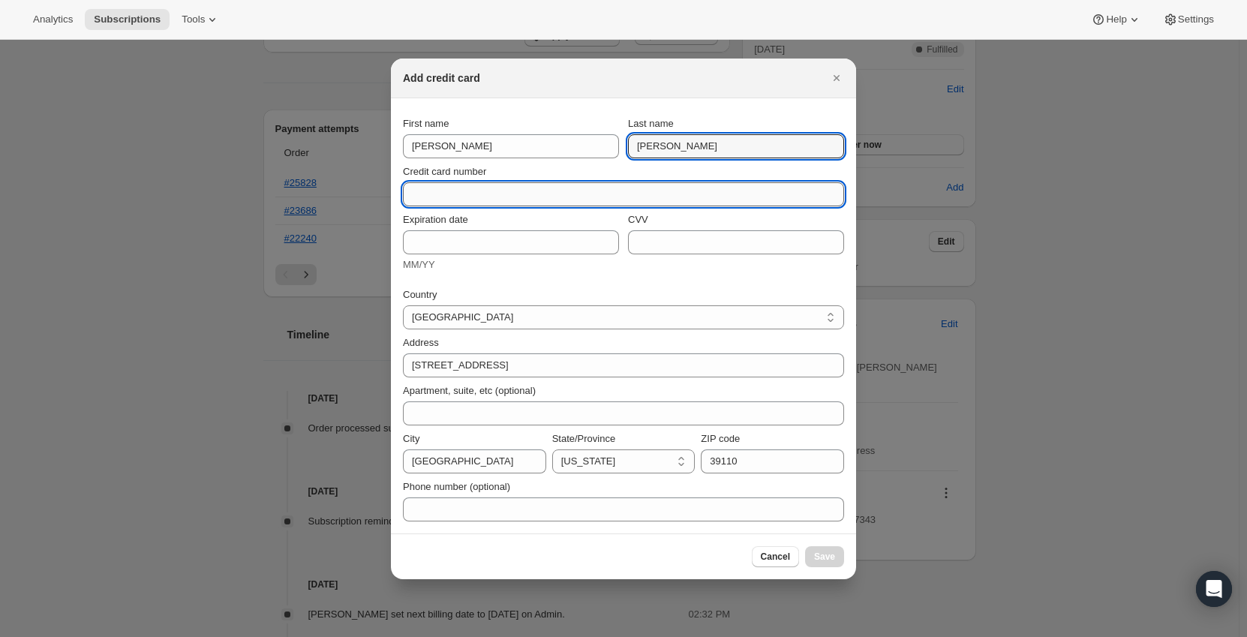
click at [500, 188] on input "Credit card number" at bounding box center [617, 194] width 429 height 24
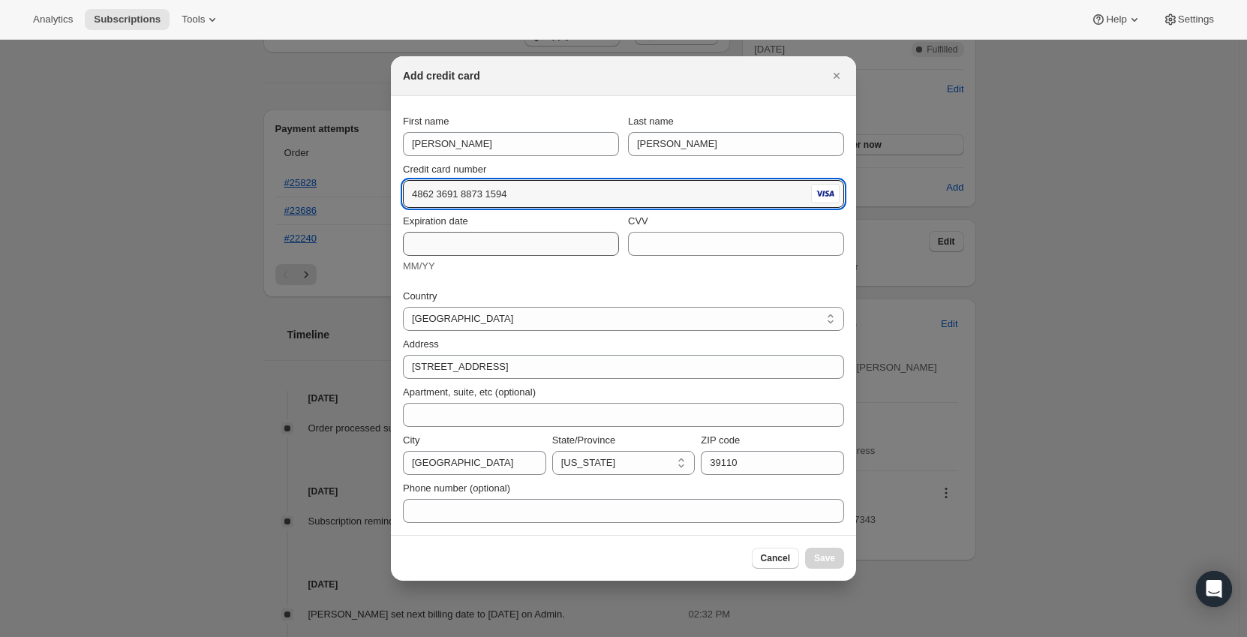
type input "4862 3691 8873 1594"
click at [483, 240] on input "Expiration date" at bounding box center [511, 244] width 216 height 24
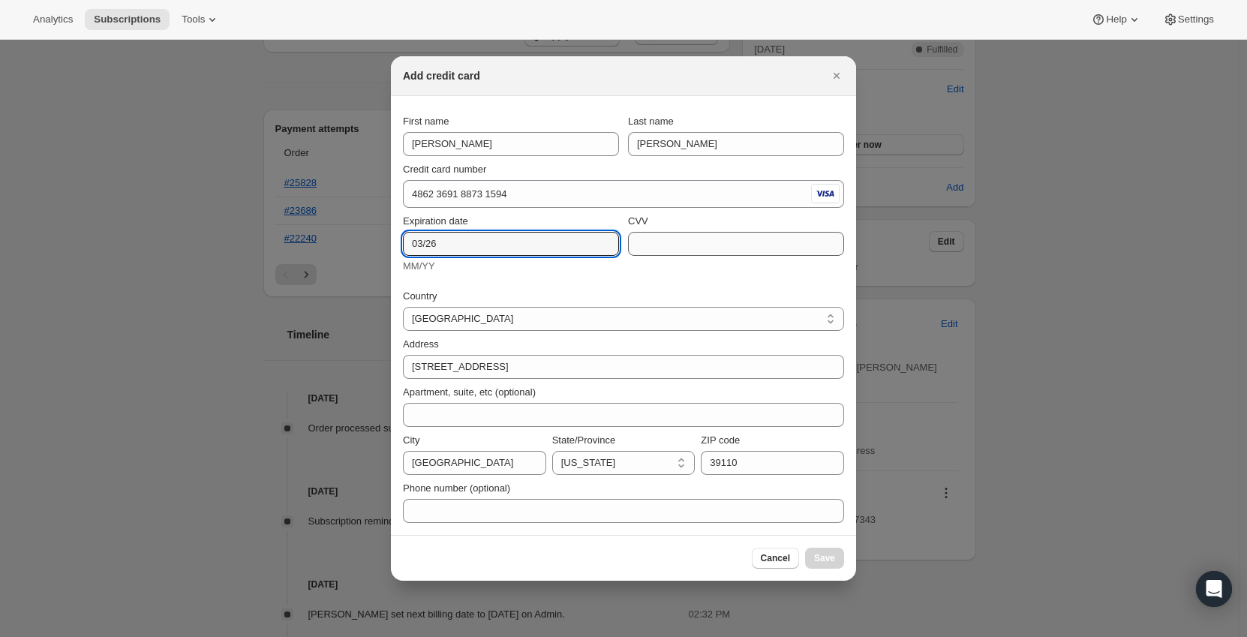
type input "03/26"
click at [697, 241] on input "CVV" at bounding box center [736, 244] width 216 height 24
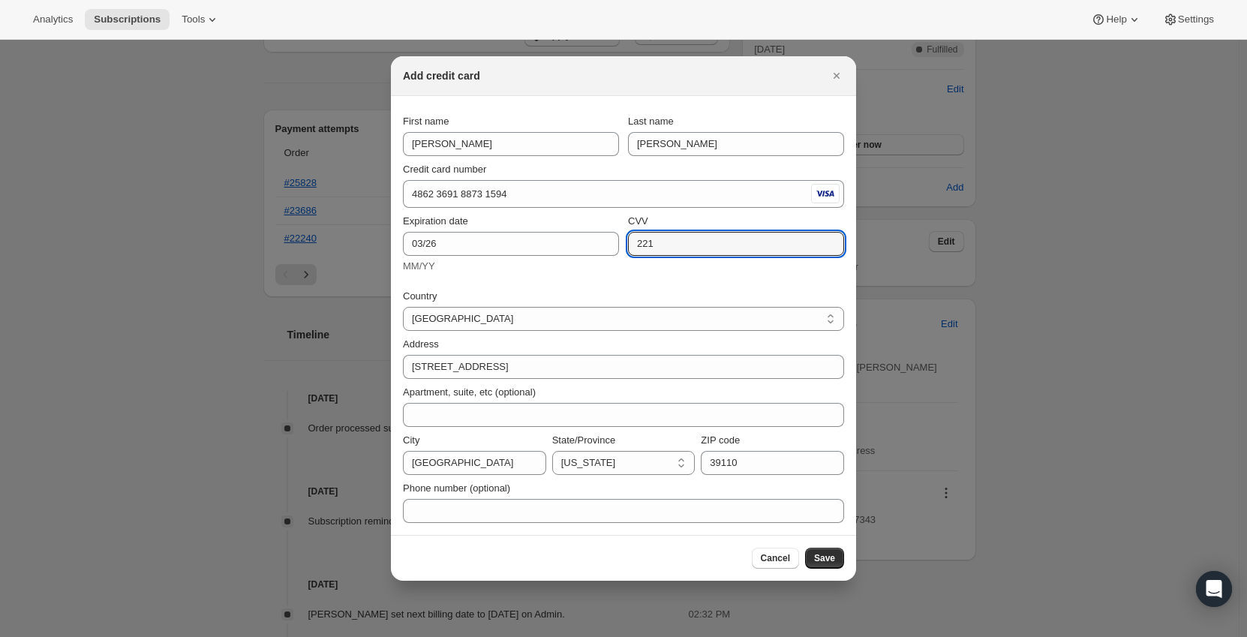
type input "221"
click at [617, 212] on div "Expiration date 03/26 MM/YY CVV 221" at bounding box center [623, 244] width 441 height 72
click at [822, 559] on span "Save" at bounding box center [824, 558] width 21 height 12
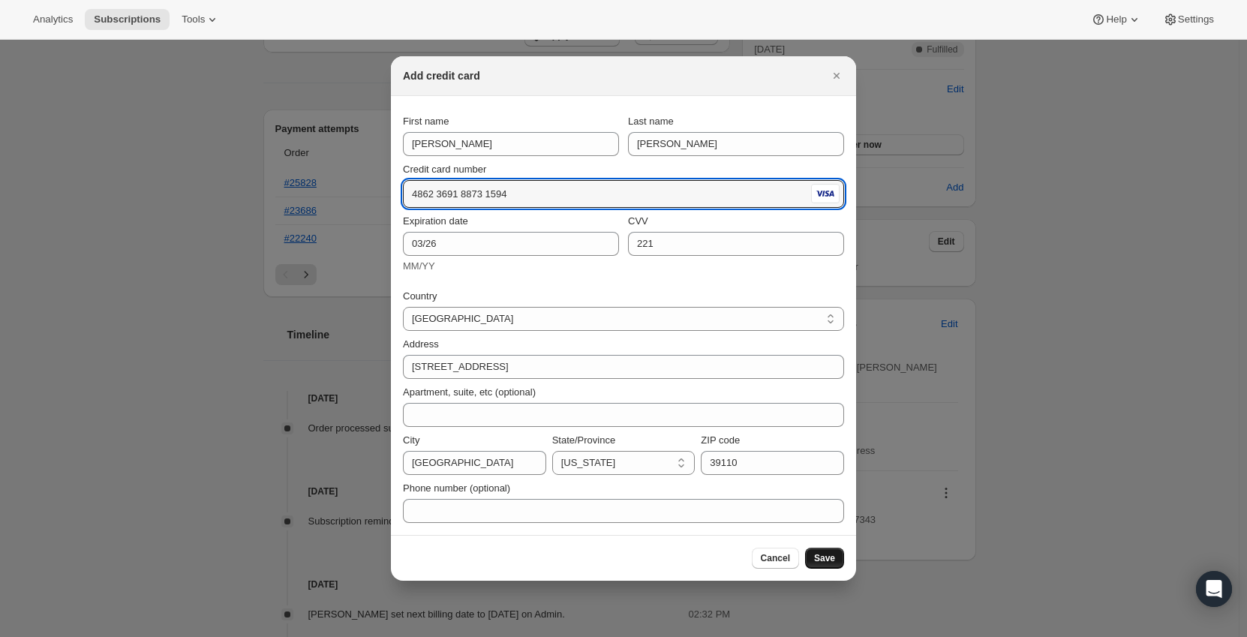
drag, startPoint x: 518, startPoint y: 194, endPoint x: 392, endPoint y: 197, distance: 125.3
click at [392, 197] on section "First name Travis Last name Reeves Credit card number 4862 3691 8873 1594 Expir…" at bounding box center [623, 315] width 465 height 439
type input "4862 3691 8873 1549"
click at [593, 283] on div "Country United States United States Address 109 Sugar Maple Lane Apartment, sui…" at bounding box center [623, 401] width 441 height 243
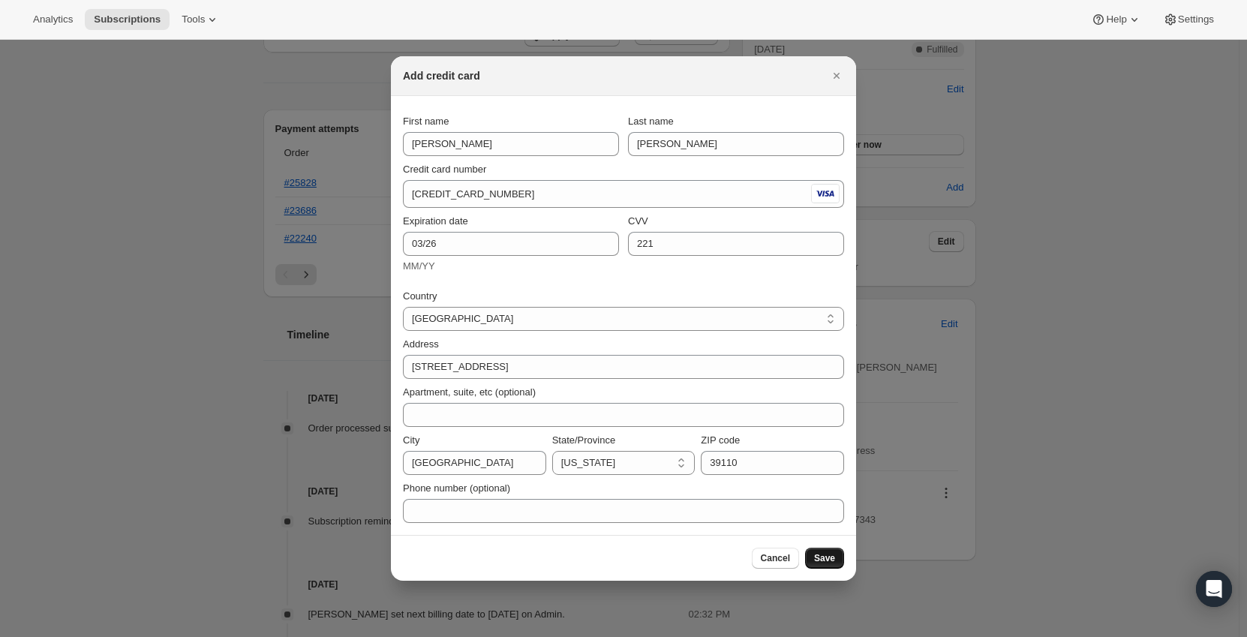
click at [821, 559] on span "Save" at bounding box center [824, 558] width 21 height 12
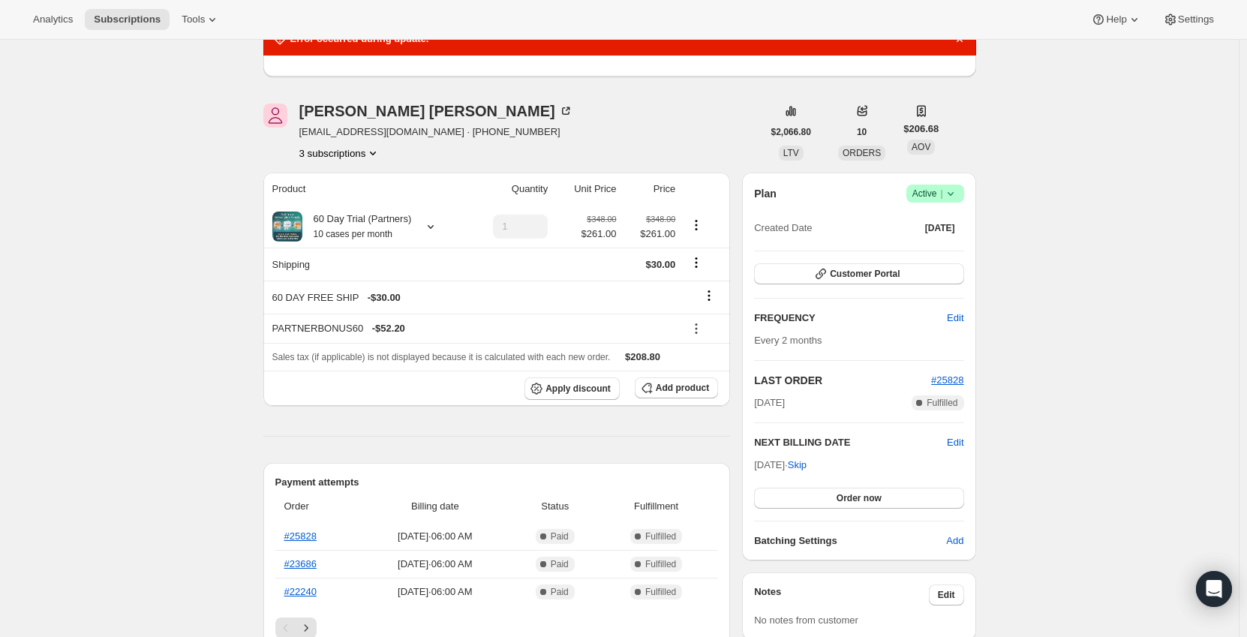
scroll to position [41, 0]
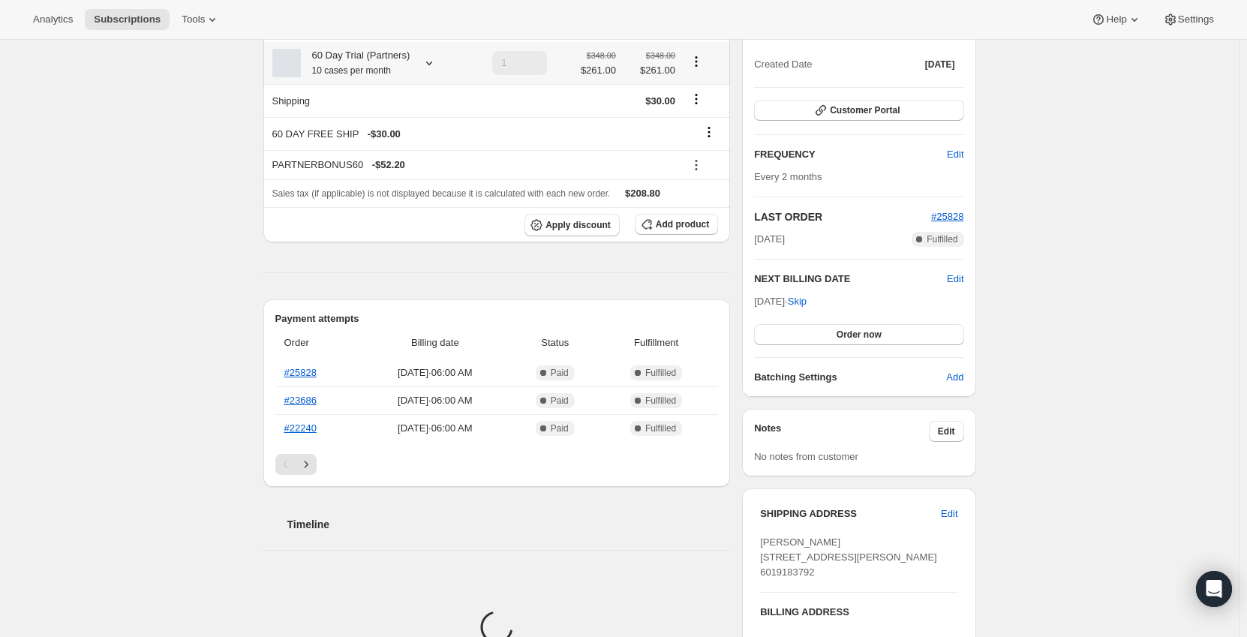
scroll to position [368, 0]
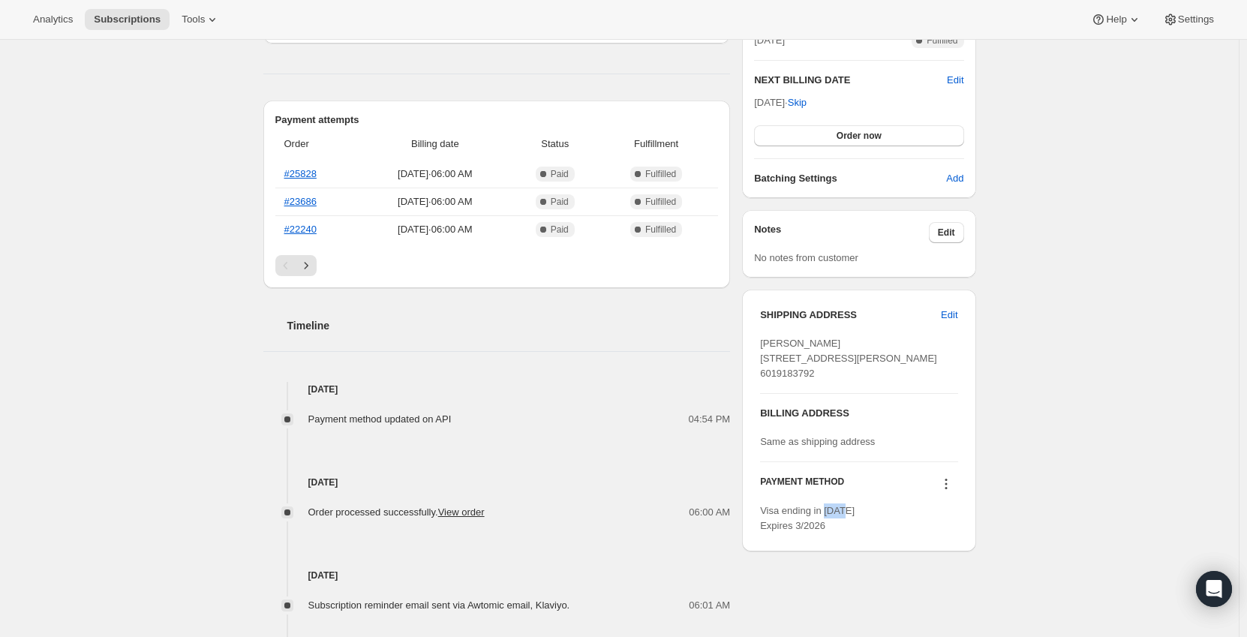
drag, startPoint x: 847, startPoint y: 545, endPoint x: 828, endPoint y: 542, distance: 19.6
click at [828, 531] on span "Visa ending in [DATE] Expires 3/2026" at bounding box center [807, 518] width 95 height 26
click at [1071, 506] on div "Subscription #17783193911. This page is ready Subscription #17783193911 Success…" at bounding box center [619, 300] width 1239 height 1257
drag, startPoint x: 849, startPoint y: 538, endPoint x: 827, endPoint y: 539, distance: 21.8
click at [827, 533] on div "Visa ending in [DATE] Expires 3/2026" at bounding box center [858, 518] width 197 height 30
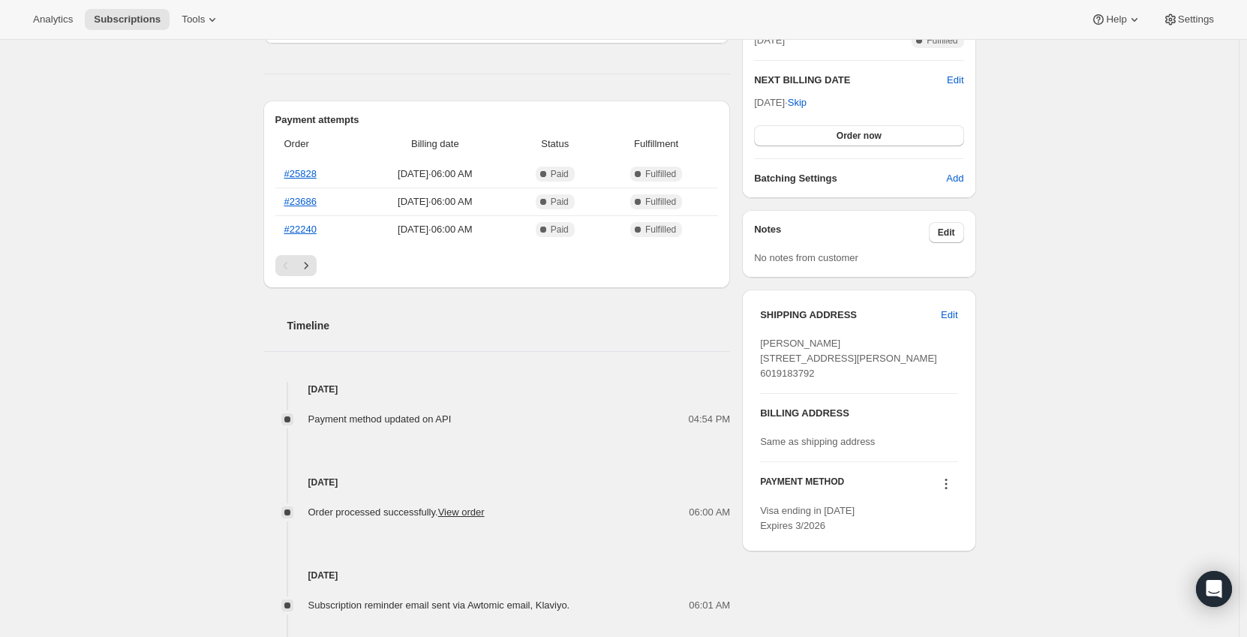
click at [1127, 384] on div "Subscription #17783193911. This page is ready Subscription #17783193911 Success…" at bounding box center [619, 300] width 1239 height 1257
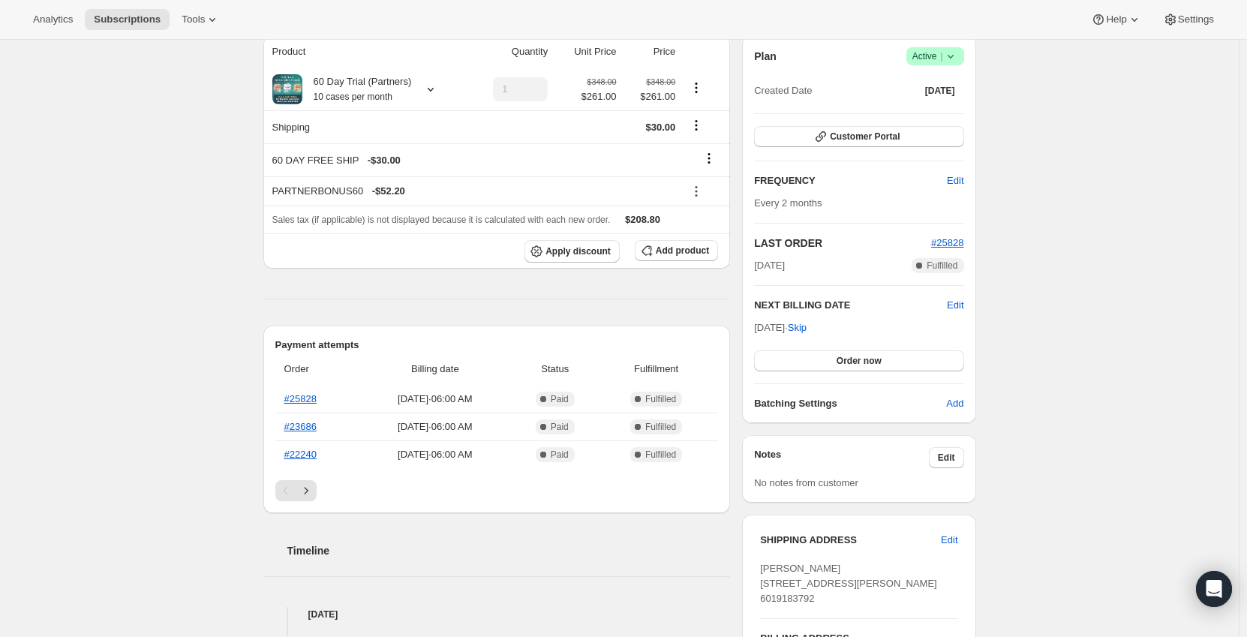
scroll to position [68, 0]
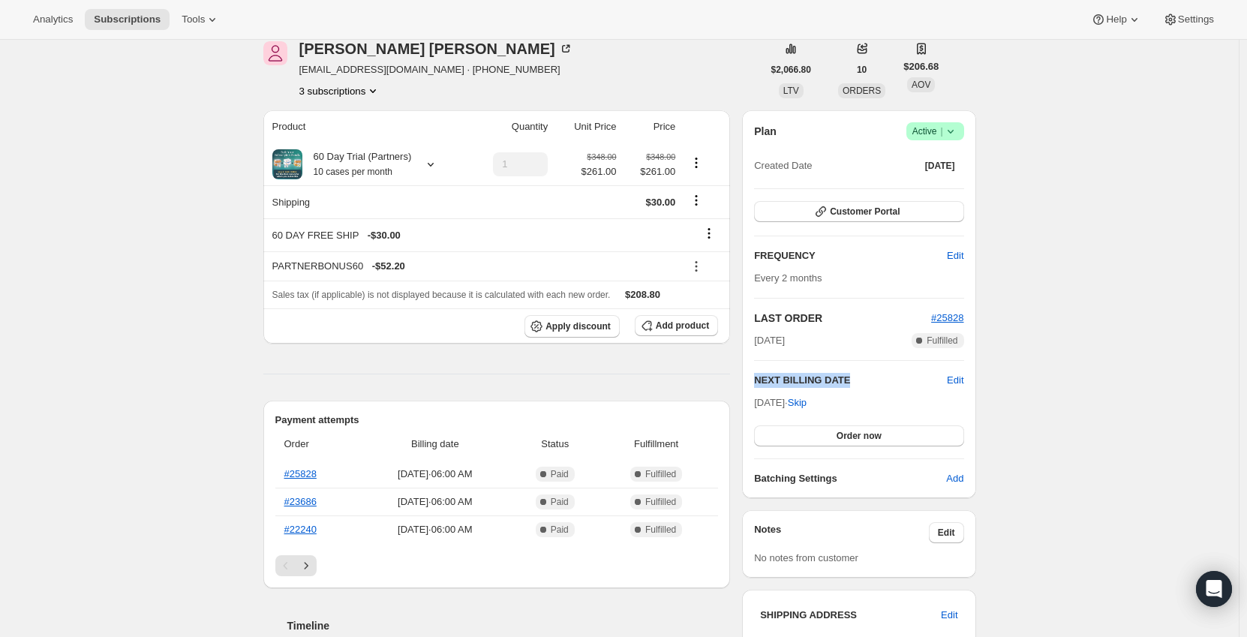
drag, startPoint x: 755, startPoint y: 379, endPoint x: 850, endPoint y: 377, distance: 94.5
click at [850, 377] on div "Plan Success Active | Created Date Dec 12, 2024 Customer Portal FREQUENCY Edit …" at bounding box center [858, 304] width 233 height 388
click at [1136, 354] on div "Subscription #17783193911. This page is ready Subscription #17783193911 Success…" at bounding box center [619, 600] width 1239 height 1257
click at [854, 433] on span "Order now" at bounding box center [859, 436] width 45 height 12
click at [854, 433] on span "Click to confirm" at bounding box center [859, 436] width 68 height 12
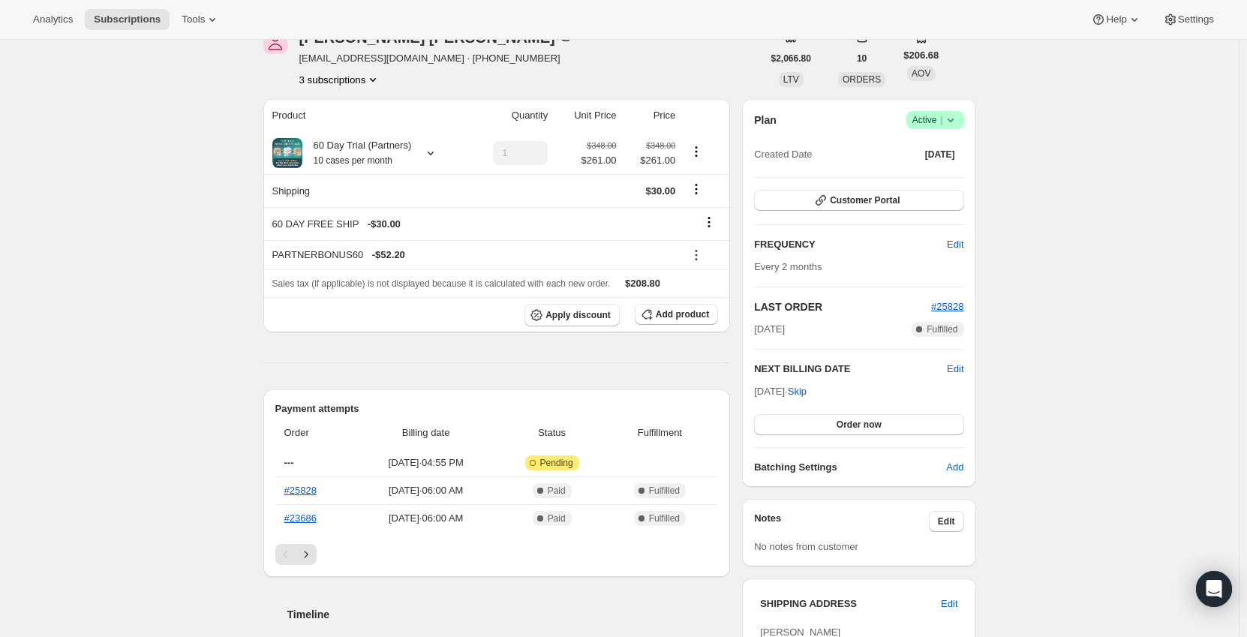
scroll to position [75, 0]
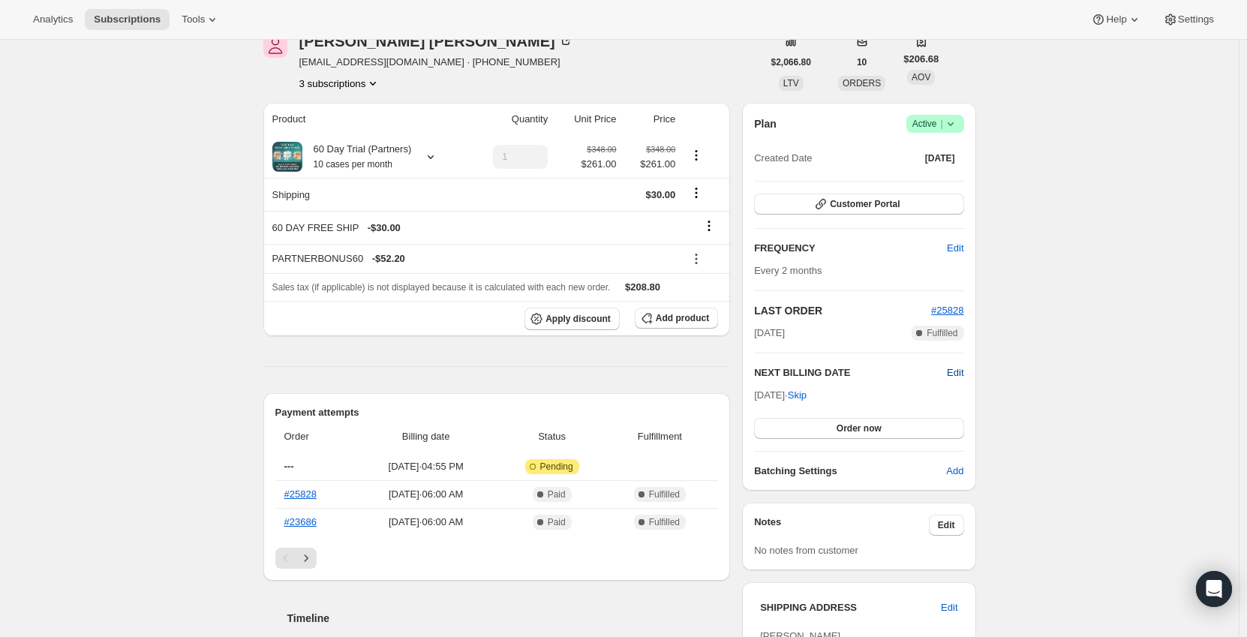
click at [956, 371] on span "Edit" at bounding box center [955, 372] width 17 height 15
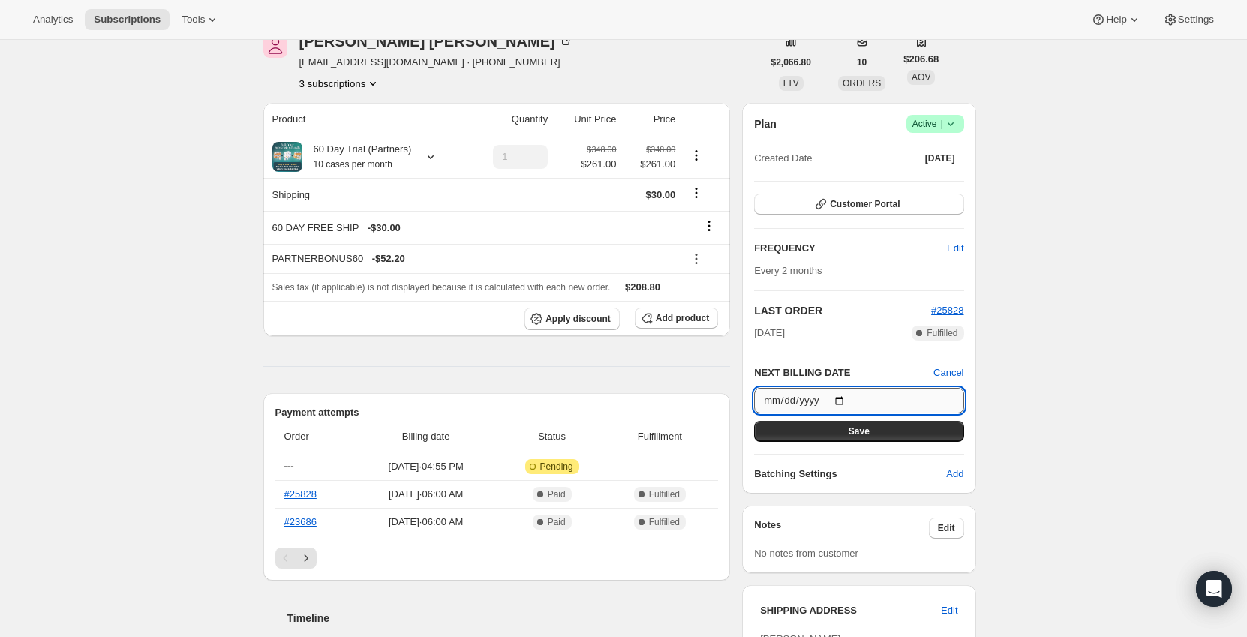
click at [839, 401] on input "[DATE]" at bounding box center [858, 401] width 209 height 26
type input "[DATE]"
click at [862, 435] on span "Save" at bounding box center [859, 431] width 21 height 12
